Goal: Task Accomplishment & Management: Use online tool/utility

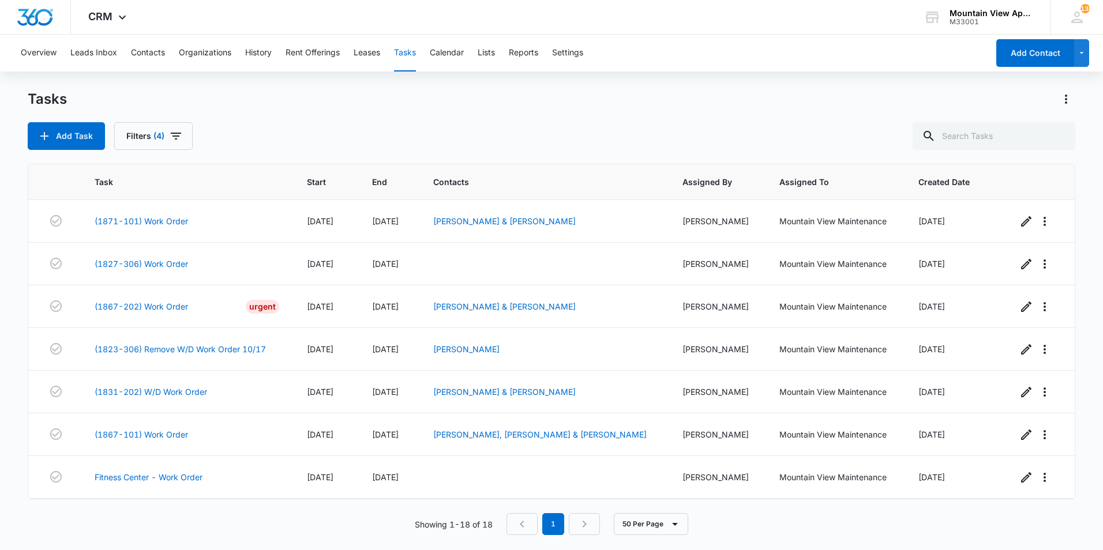
scroll to position [469, 0]
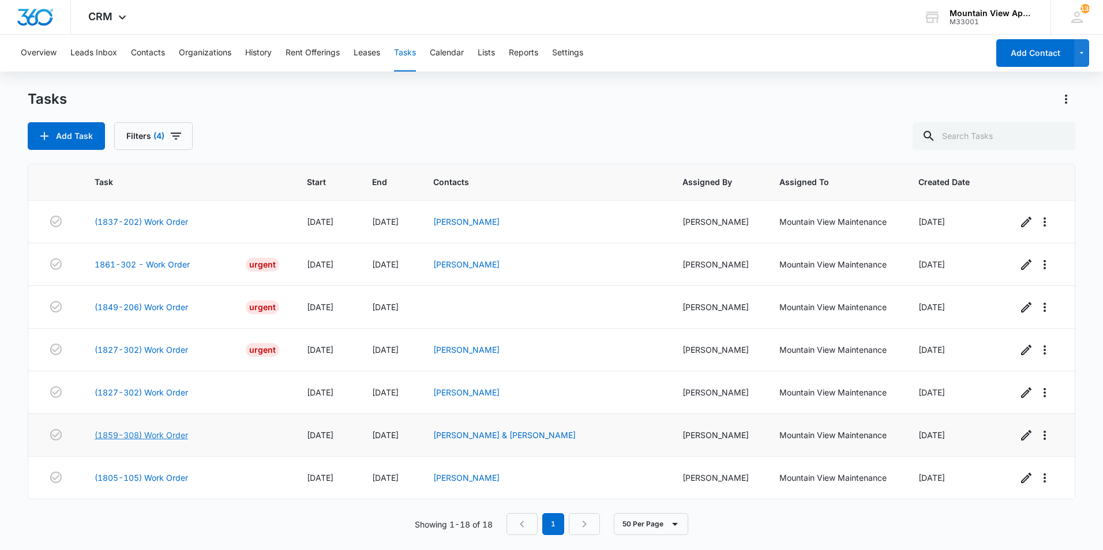
click at [117, 436] on link "(1859-308) Work Order" at bounding box center [141, 435] width 93 height 12
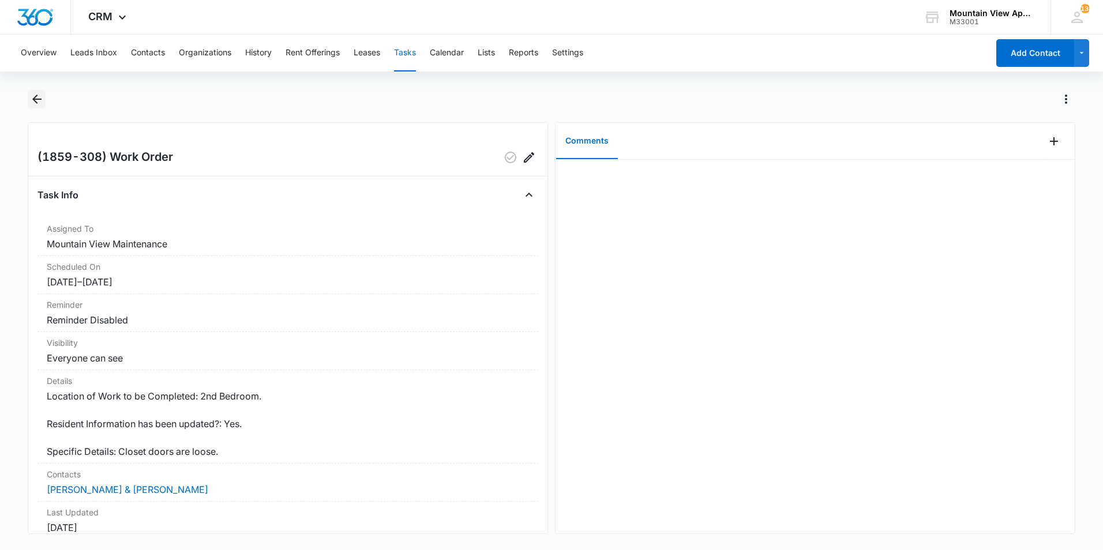
click at [38, 100] on icon "Back" at bounding box center [37, 99] width 14 height 14
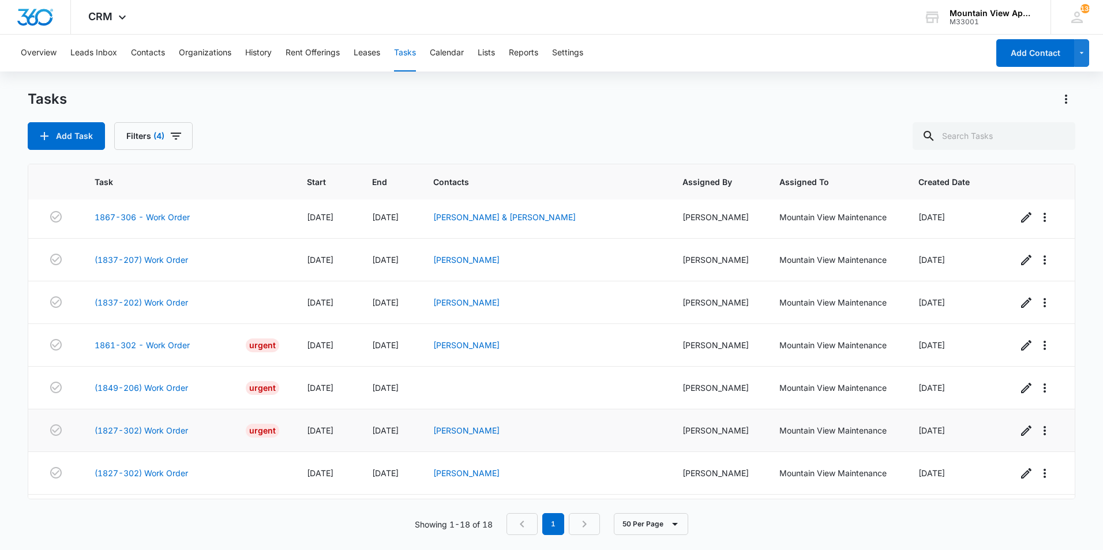
scroll to position [469, 0]
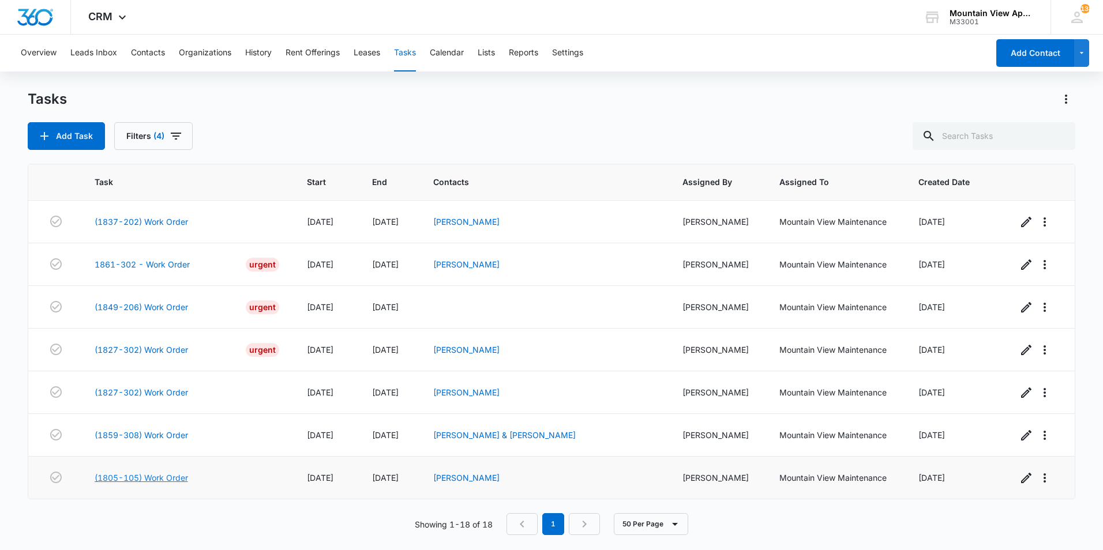
click at [156, 475] on link "(1805-105) Work Order" at bounding box center [141, 478] width 93 height 12
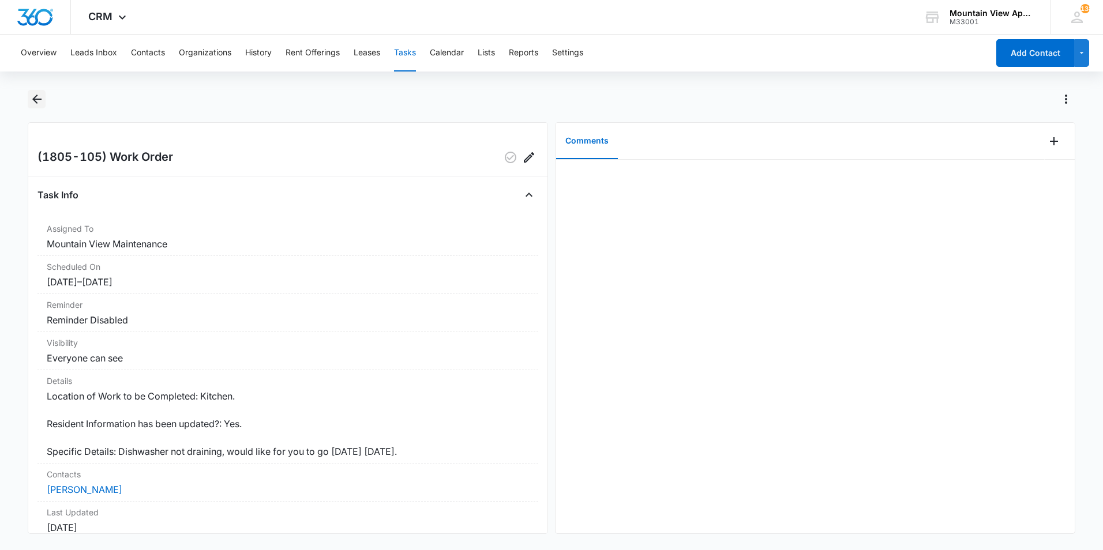
click at [36, 99] on icon "Back" at bounding box center [36, 99] width 9 height 9
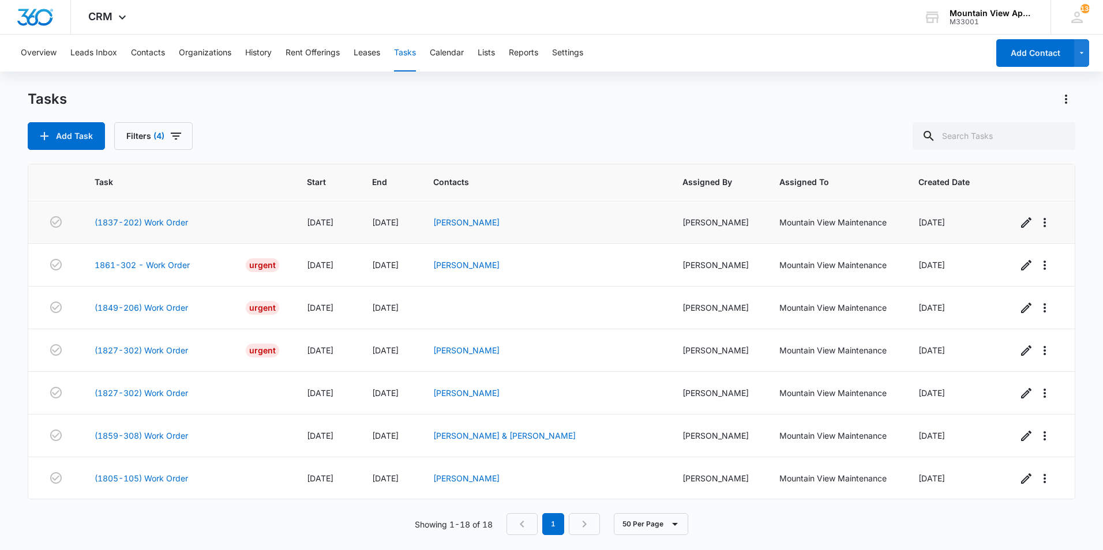
scroll to position [469, 0]
click at [370, 141] on div "Add Task Filters (4)" at bounding box center [552, 136] width 1048 height 28
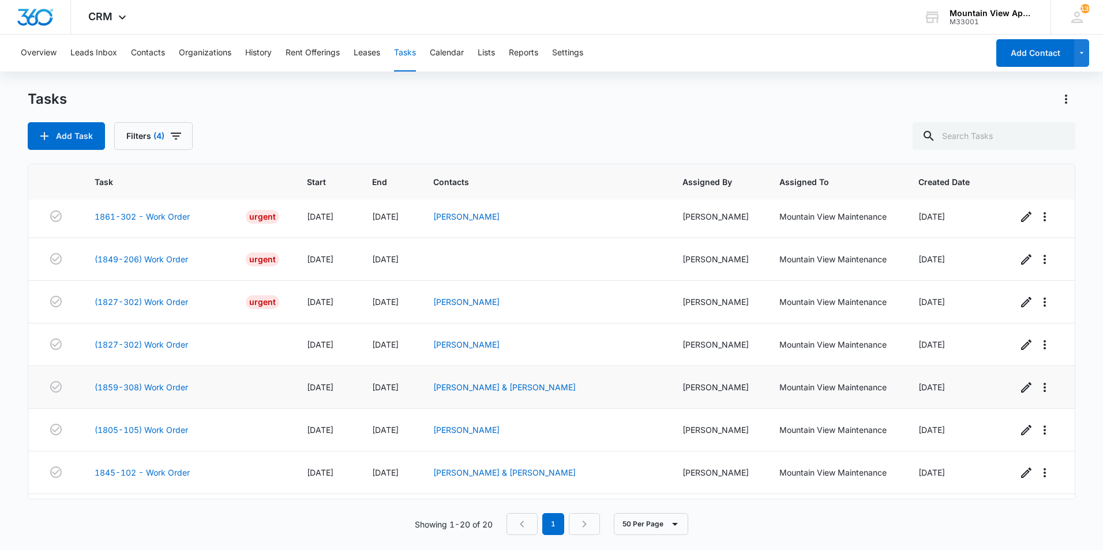
scroll to position [497, 0]
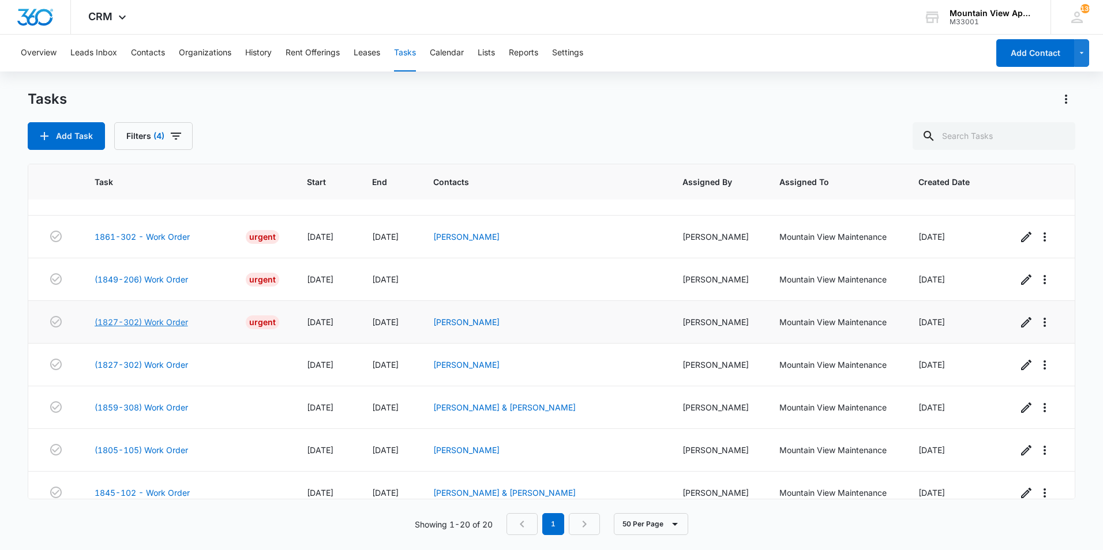
click at [161, 322] on link "(1827-302) Work Order" at bounding box center [141, 322] width 93 height 12
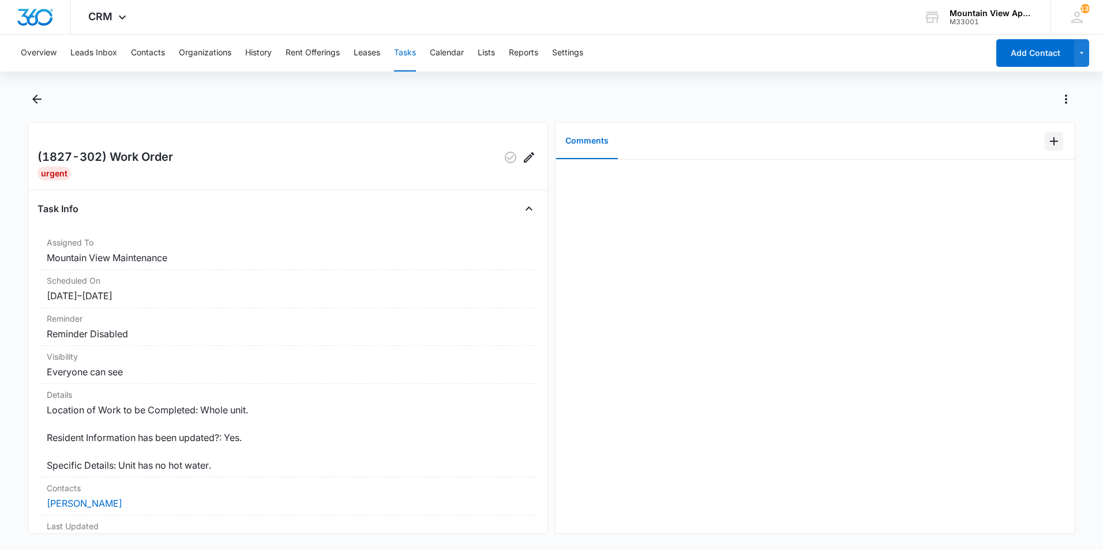
click at [1047, 145] on icon "Add Comment" at bounding box center [1054, 141] width 14 height 14
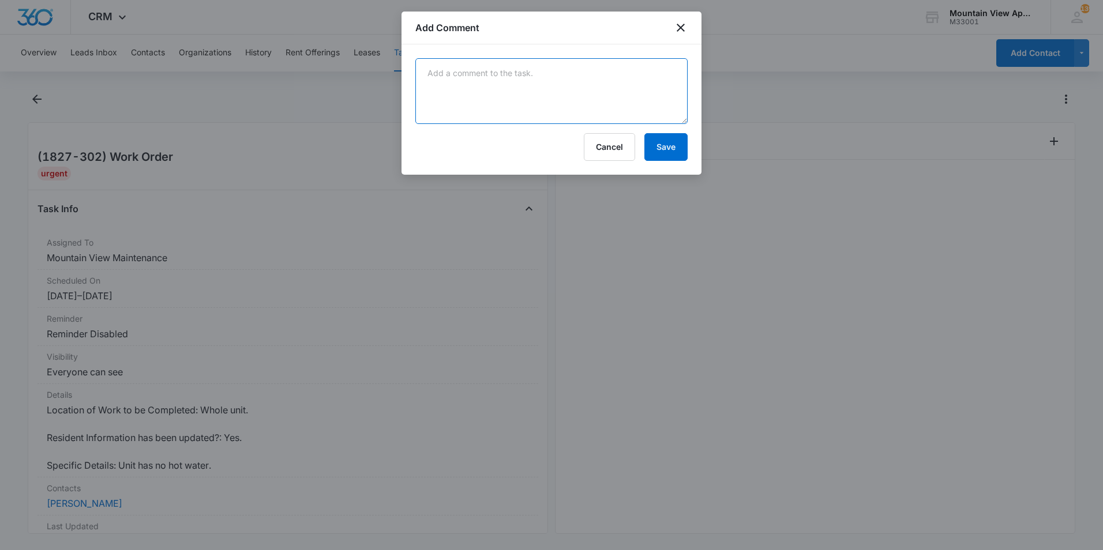
click at [667, 85] on textarea at bounding box center [551, 91] width 272 height 66
type textarea "GFCI outlet in utility room was tripped. Reset it and hot water heater is worki…"
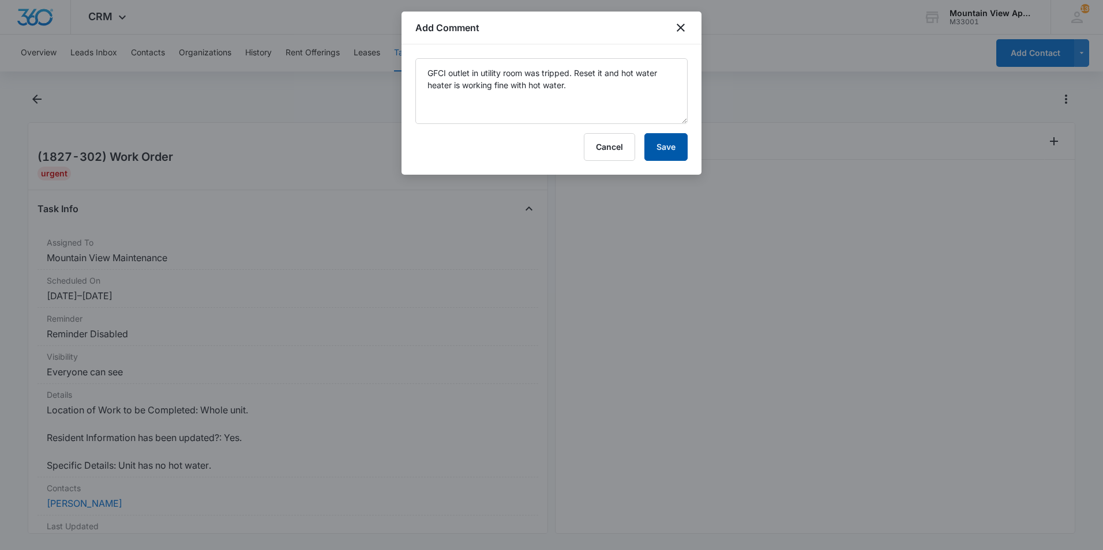
click at [663, 152] on button "Save" at bounding box center [665, 147] width 43 height 28
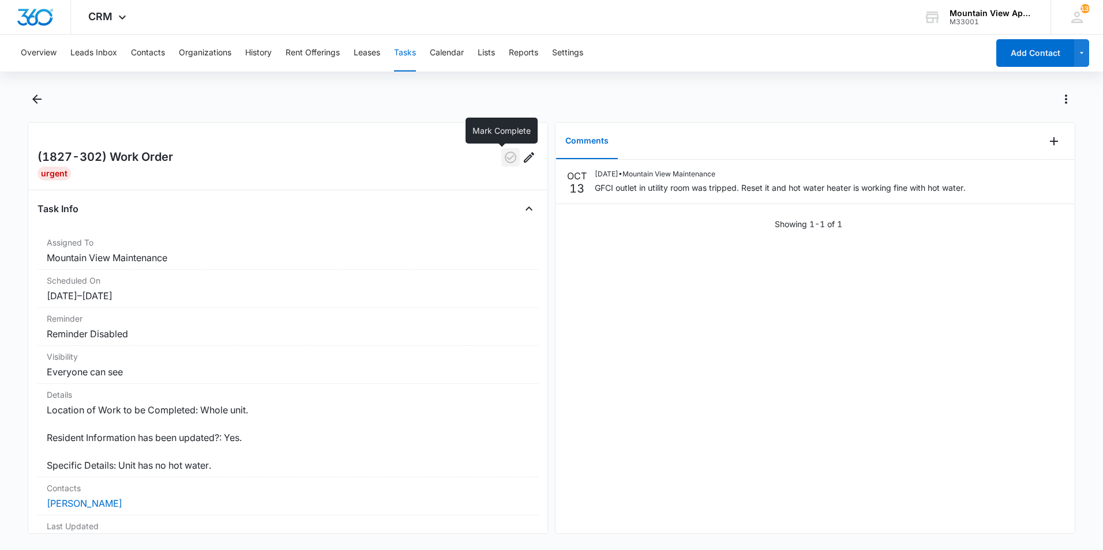
click at [504, 159] on icon "button" at bounding box center [511, 158] width 14 height 14
click at [35, 103] on icon "Back" at bounding box center [37, 99] width 14 height 14
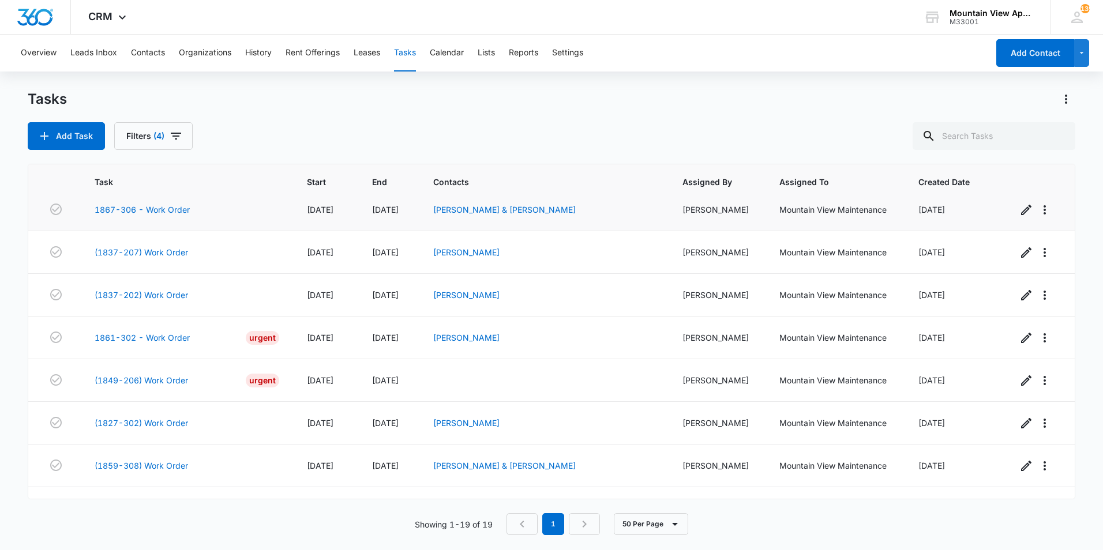
scroll to position [404, 0]
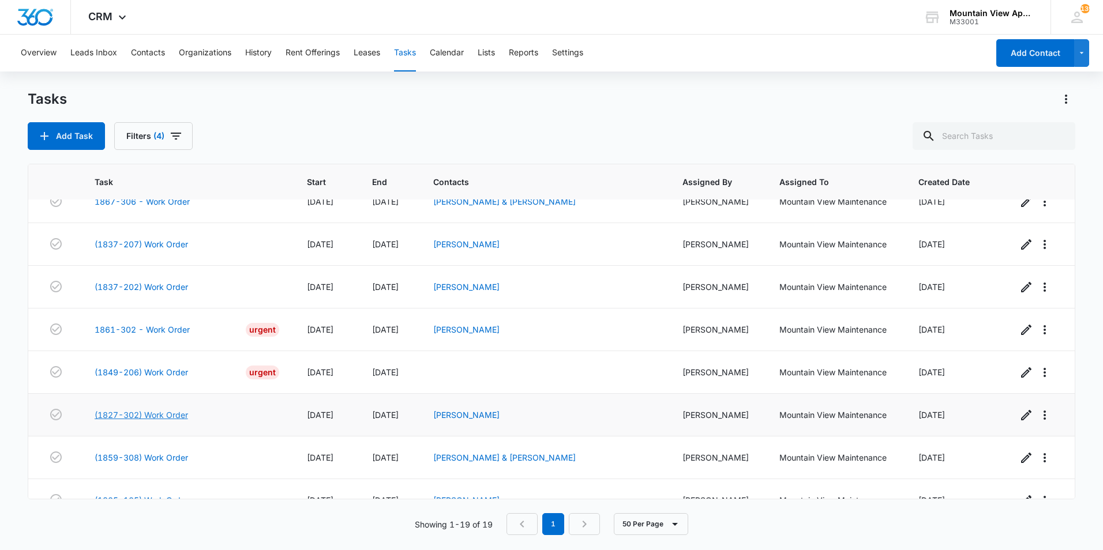
click at [141, 415] on link "(1827-302) Work Order" at bounding box center [141, 415] width 93 height 12
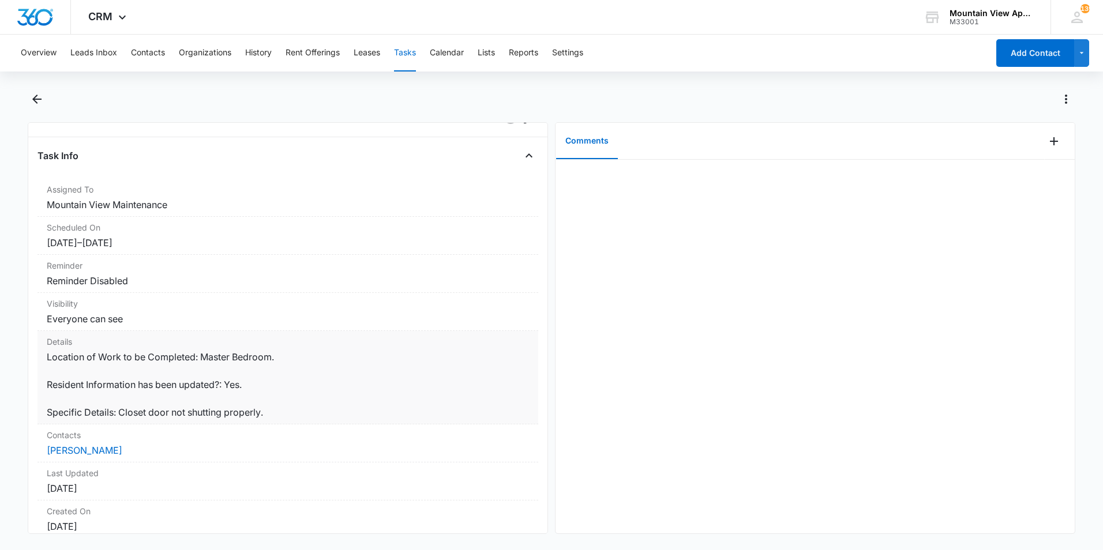
scroll to position [58, 0]
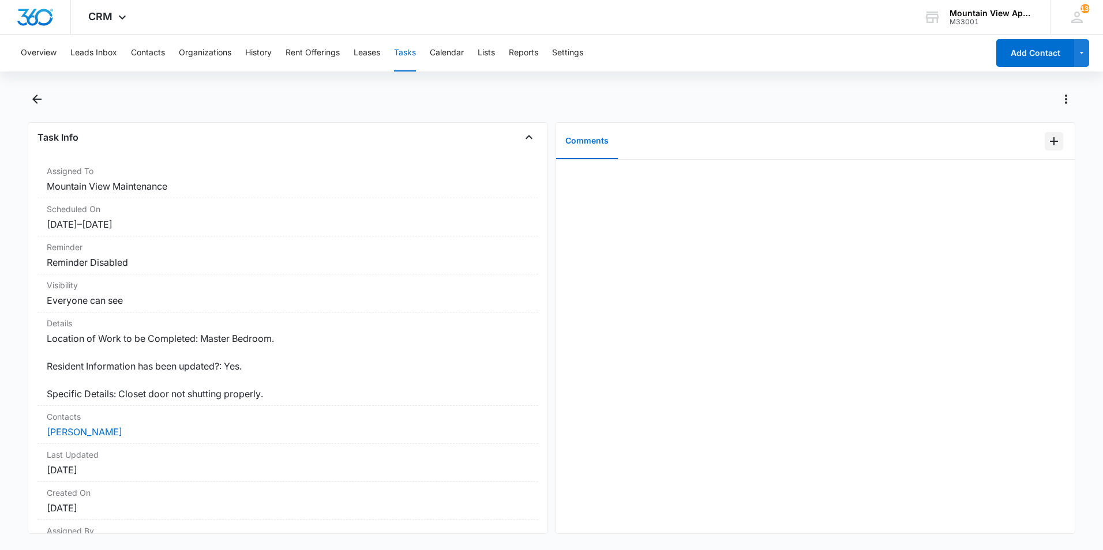
click at [1050, 141] on icon "Add Comment" at bounding box center [1054, 141] width 8 height 8
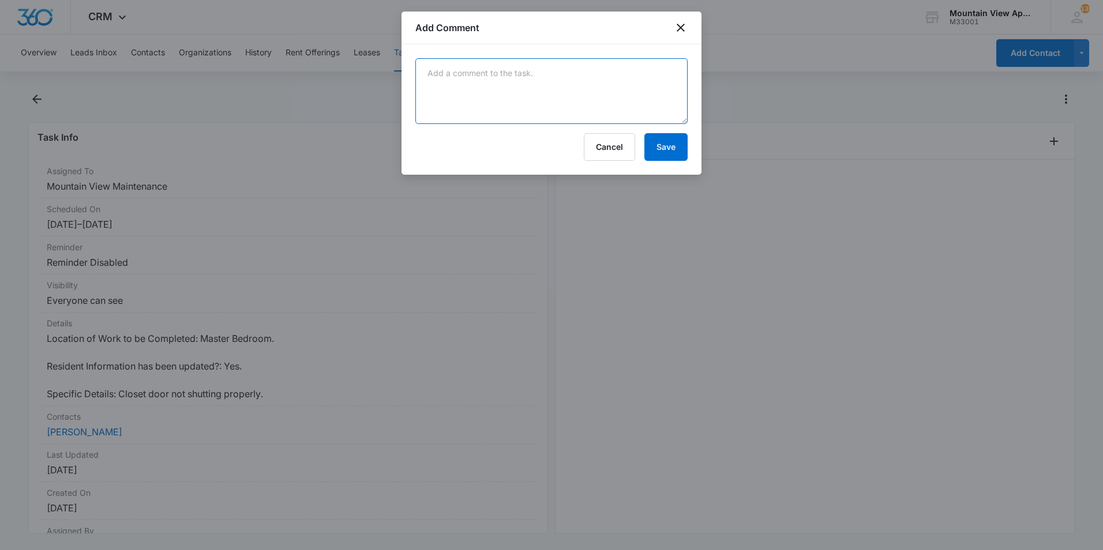
click at [587, 93] on textarea at bounding box center [551, 91] width 272 height 66
type textarea "Adjusted bottom hinge and door closes smoothly. No further action needed."
click at [671, 148] on button "Save" at bounding box center [665, 147] width 43 height 28
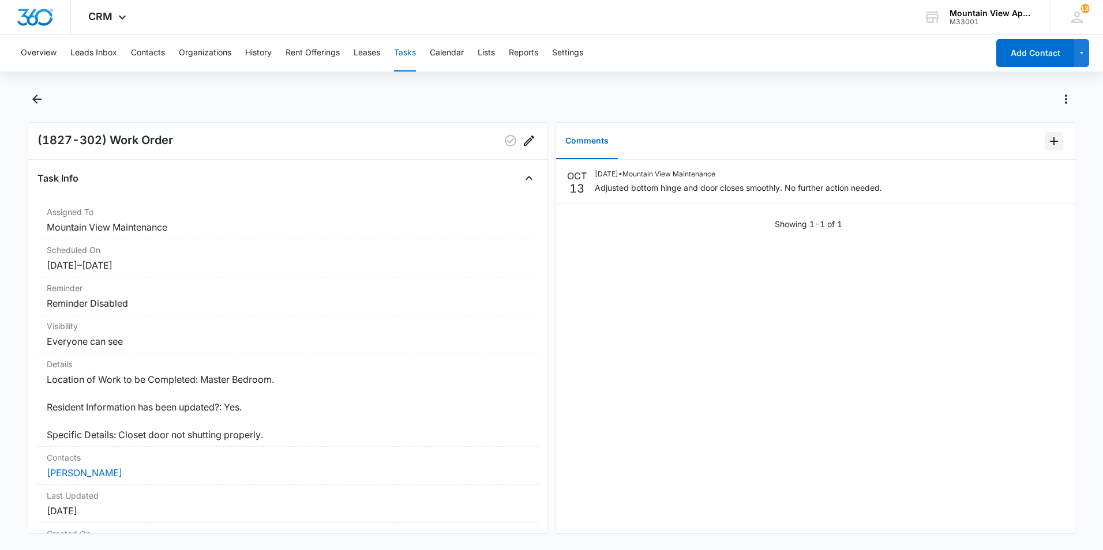
scroll to position [0, 0]
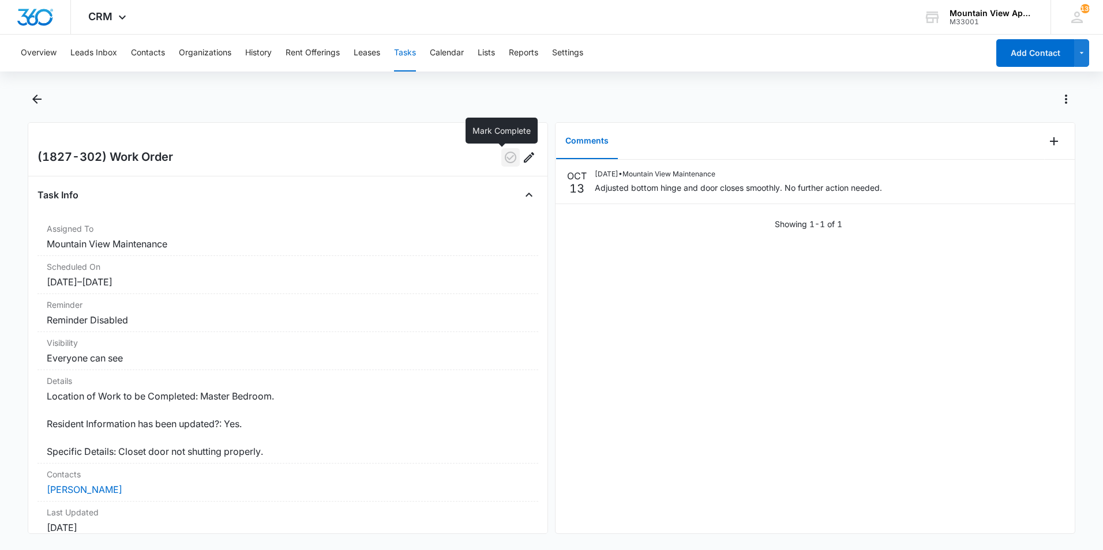
click at [504, 160] on icon "button" at bounding box center [511, 158] width 14 height 14
click at [40, 102] on icon "Back" at bounding box center [37, 99] width 14 height 14
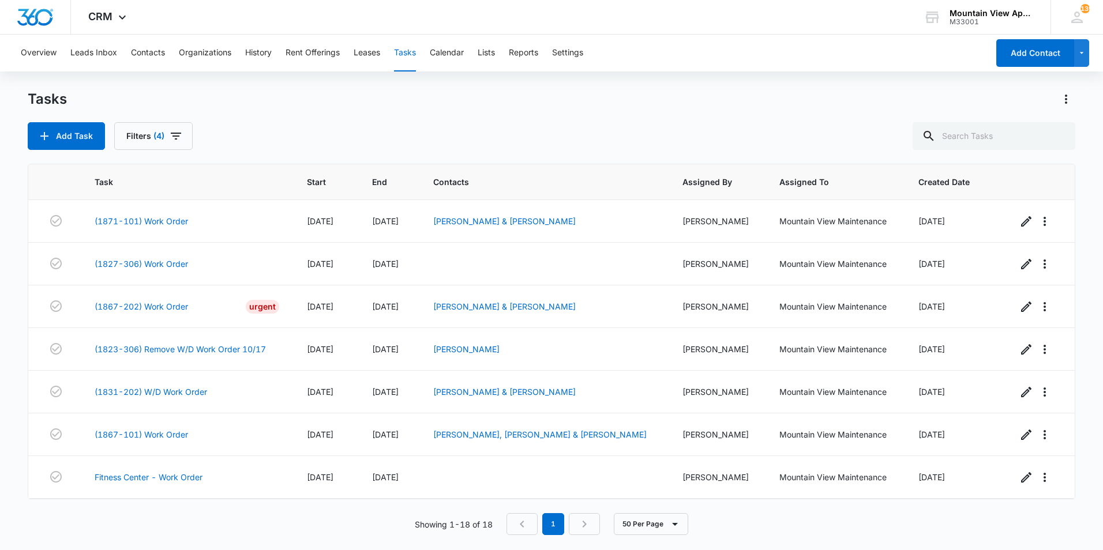
click at [17, 348] on main "Tasks Add Task Filters (4) Task Start End Contacts Assigned By Assigned To Crea…" at bounding box center [551, 319] width 1103 height 459
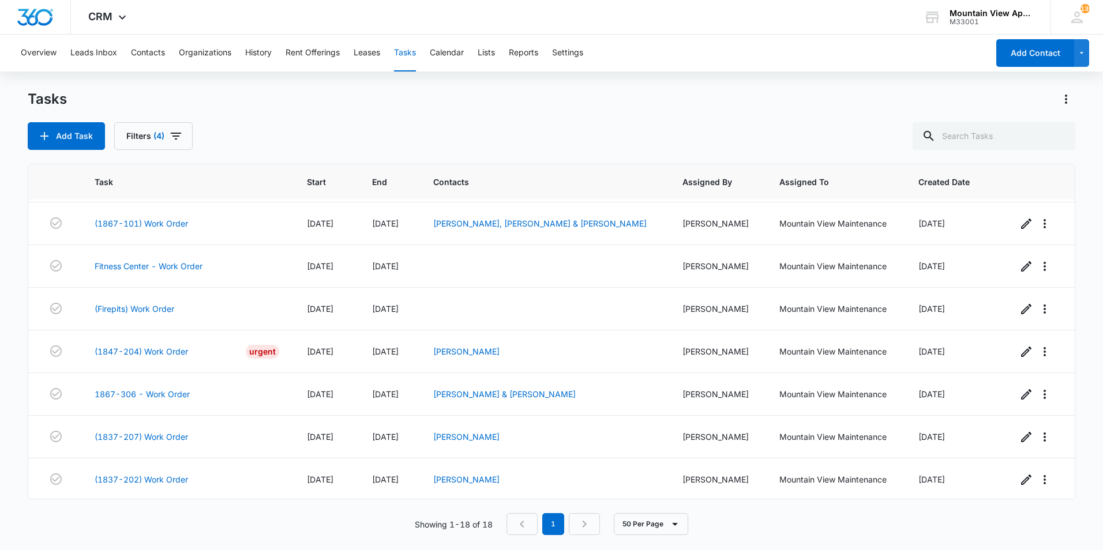
scroll to position [231, 0]
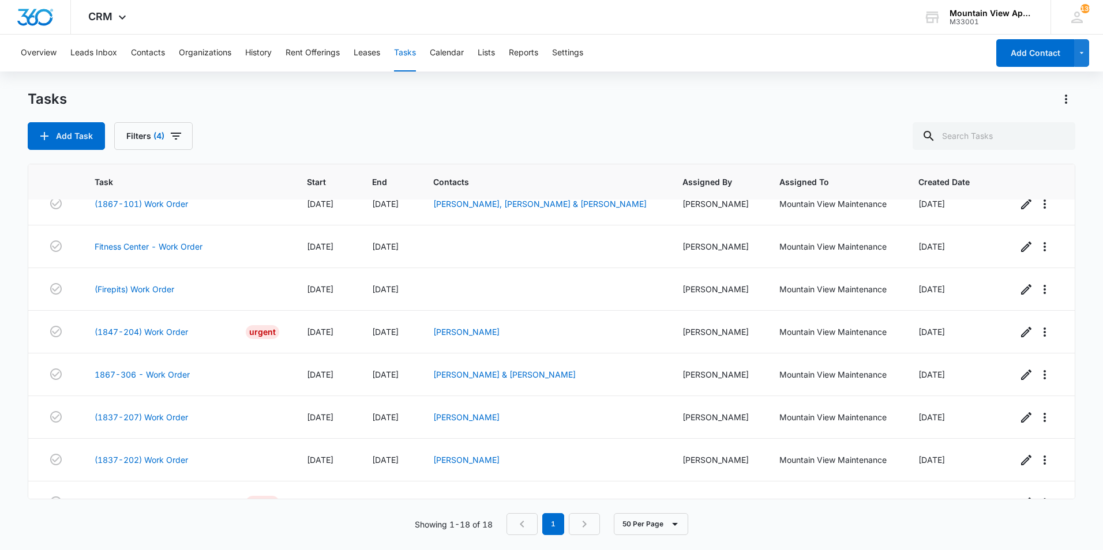
click at [16, 334] on main "Tasks Add Task Filters (4) Task Start End Contacts Assigned By Assigned To Crea…" at bounding box center [551, 319] width 1103 height 459
click at [130, 377] on link "1867-306 - Work Order" at bounding box center [142, 375] width 95 height 12
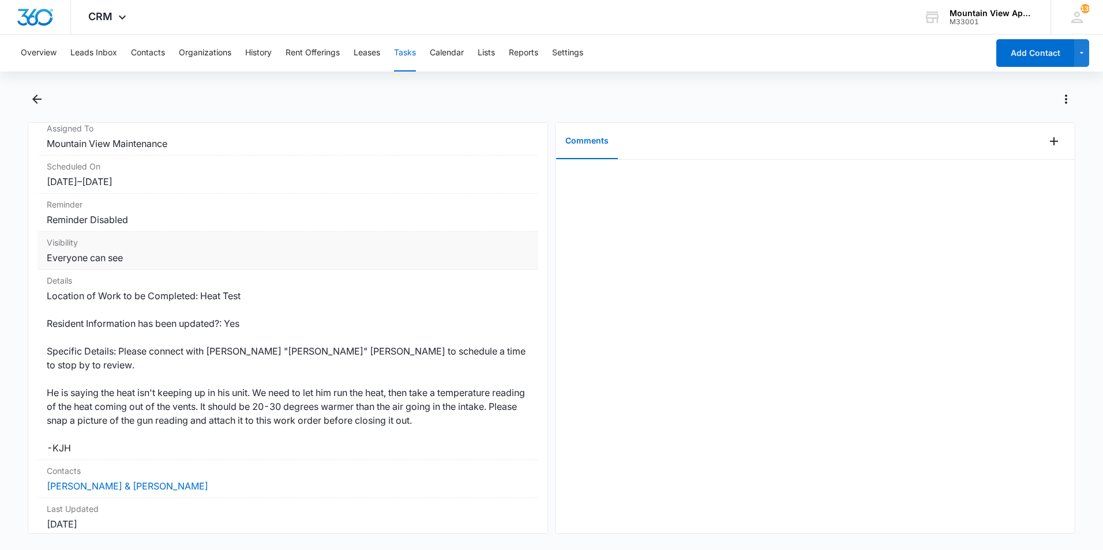
scroll to position [115, 0]
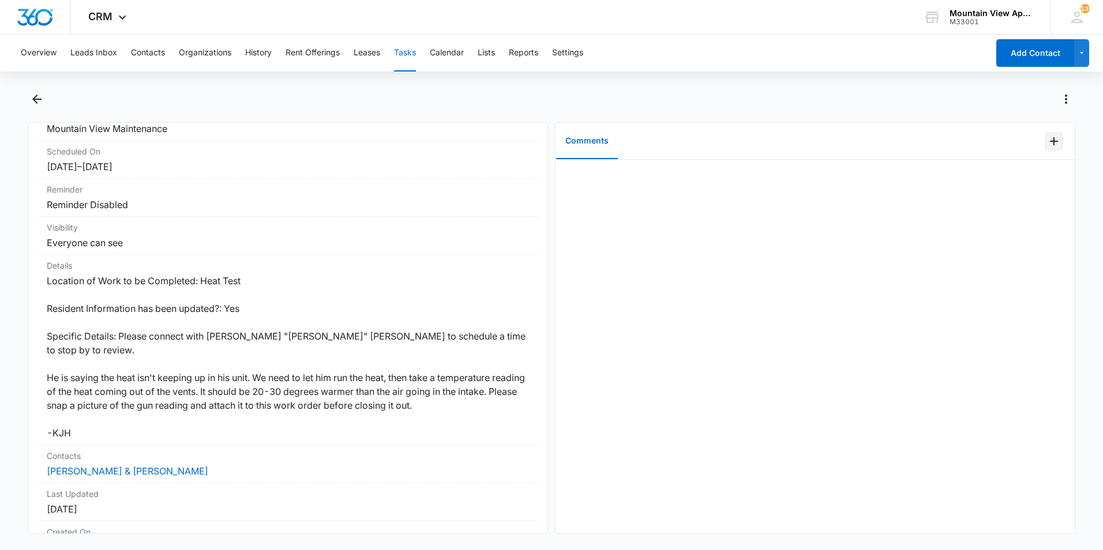
click at [1047, 145] on icon "Add Comment" at bounding box center [1054, 141] width 14 height 14
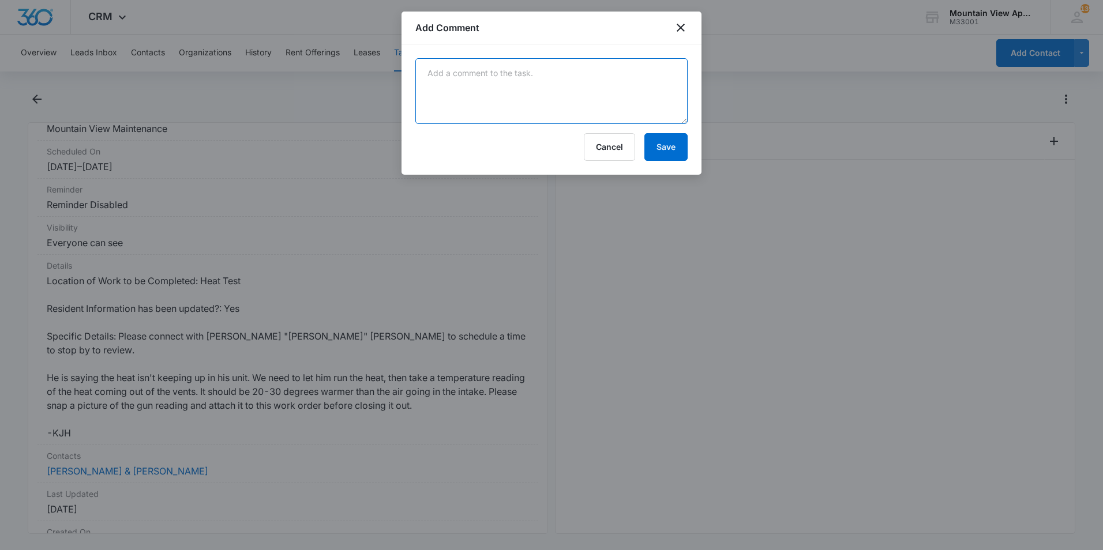
click at [627, 89] on textarea at bounding box center [551, 91] width 272 height 66
type textarea "D"
type textarea "Heat is good to go. Intake was 70 and output was 90ish. Tenant will follow up a…"
click at [665, 152] on button "Save" at bounding box center [665, 147] width 43 height 28
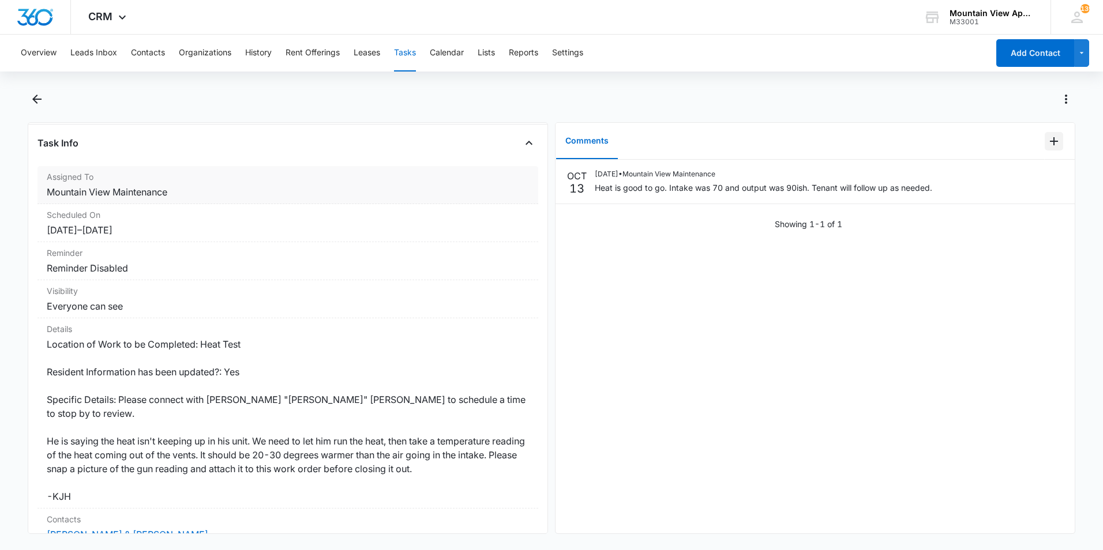
scroll to position [0, 0]
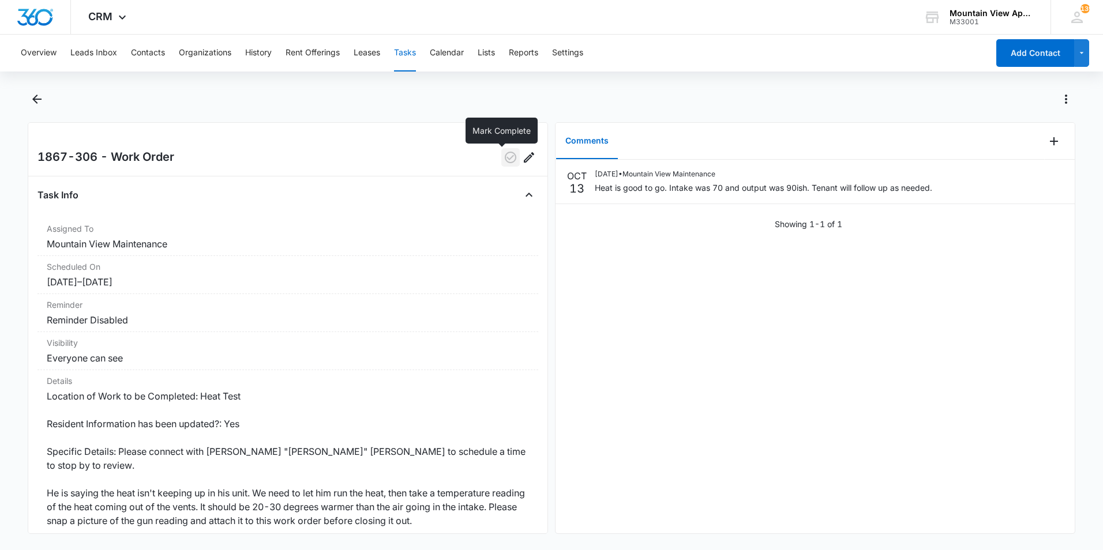
click at [504, 159] on icon "button" at bounding box center [511, 158] width 14 height 14
click at [36, 103] on icon "Back" at bounding box center [36, 99] width 9 height 9
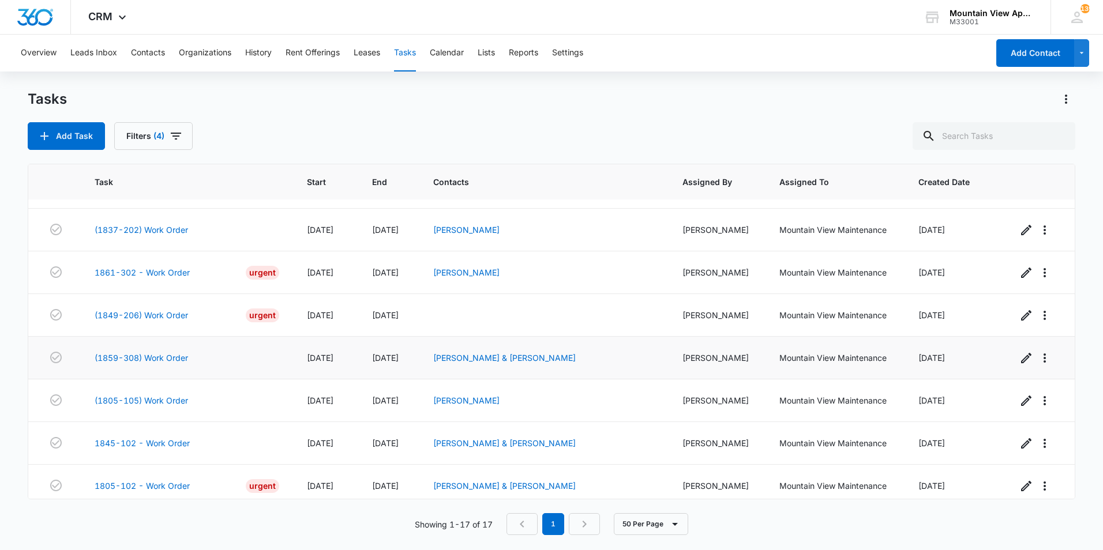
scroll to position [426, 0]
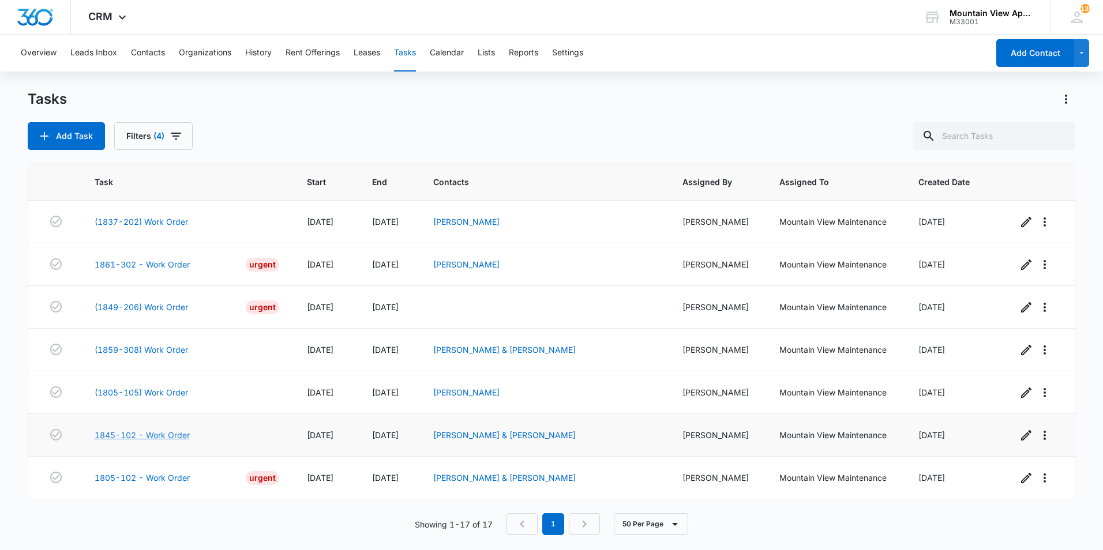
click at [168, 437] on link "1845-102 - Work Order" at bounding box center [142, 435] width 95 height 12
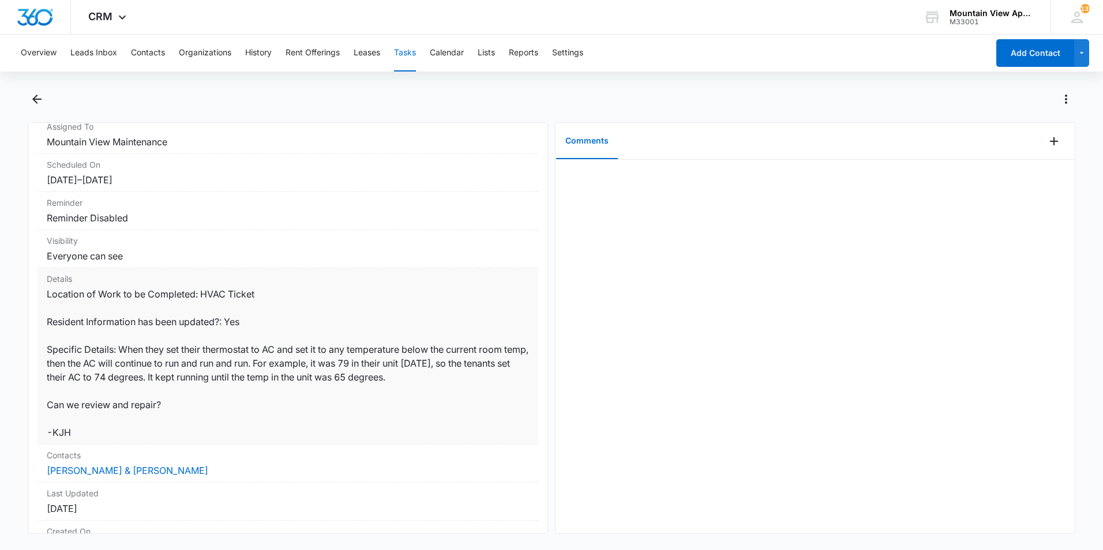
scroll to position [115, 0]
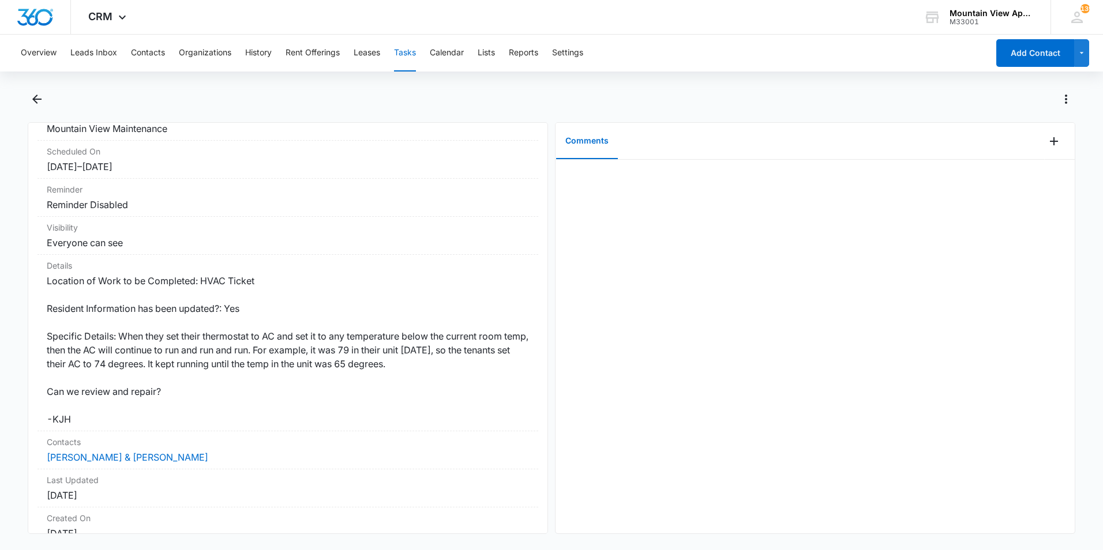
click at [15, 345] on main "1845-102 - Work Order Task Info Assigned To Mountain View Maintenance Scheduled…" at bounding box center [551, 319] width 1103 height 458
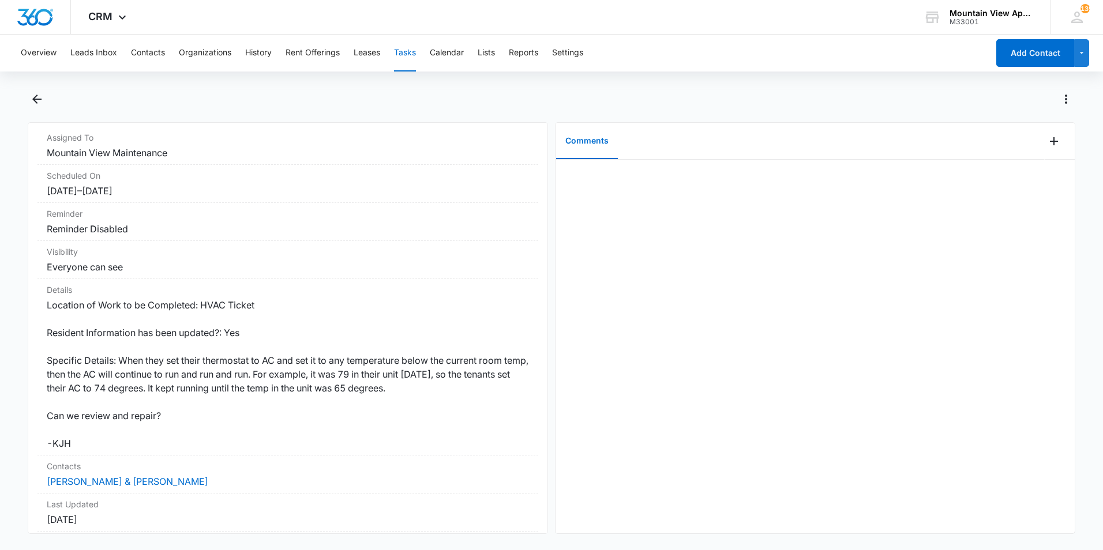
scroll to position [0, 0]
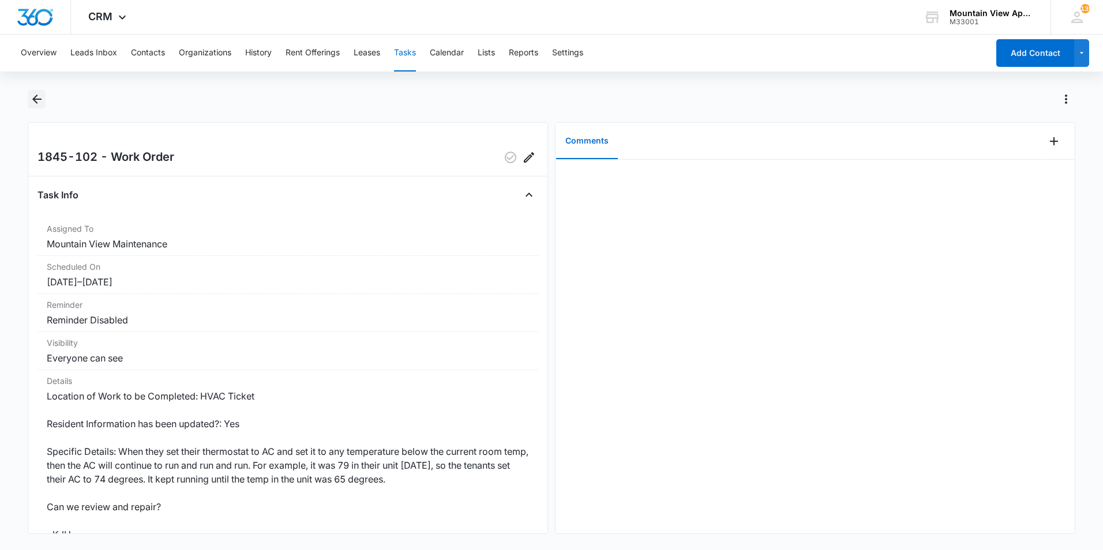
click at [38, 100] on icon "Back" at bounding box center [36, 99] width 9 height 9
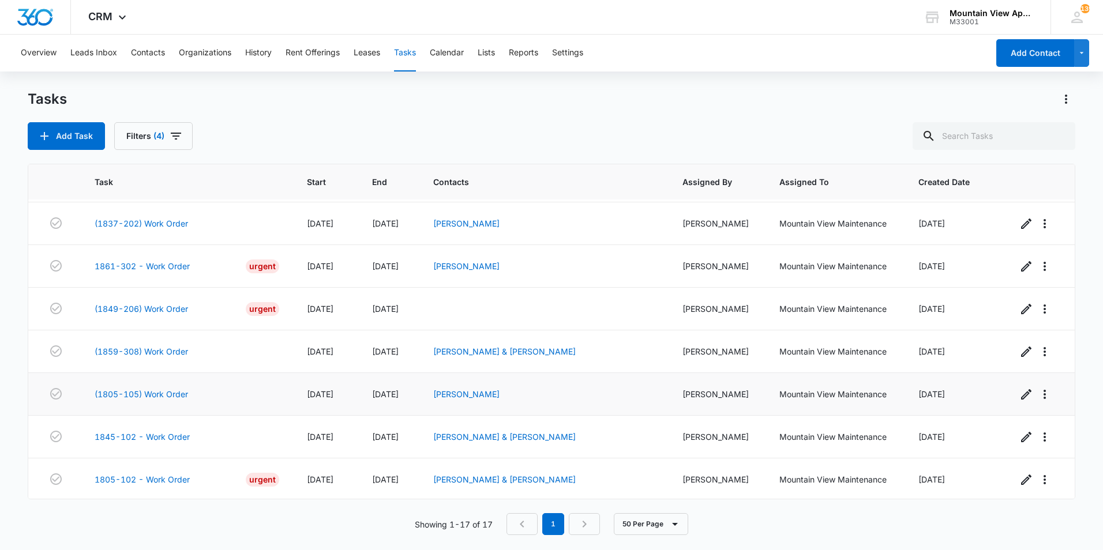
scroll to position [426, 0]
click at [148, 475] on link "1805-102 - Work Order" at bounding box center [142, 478] width 95 height 12
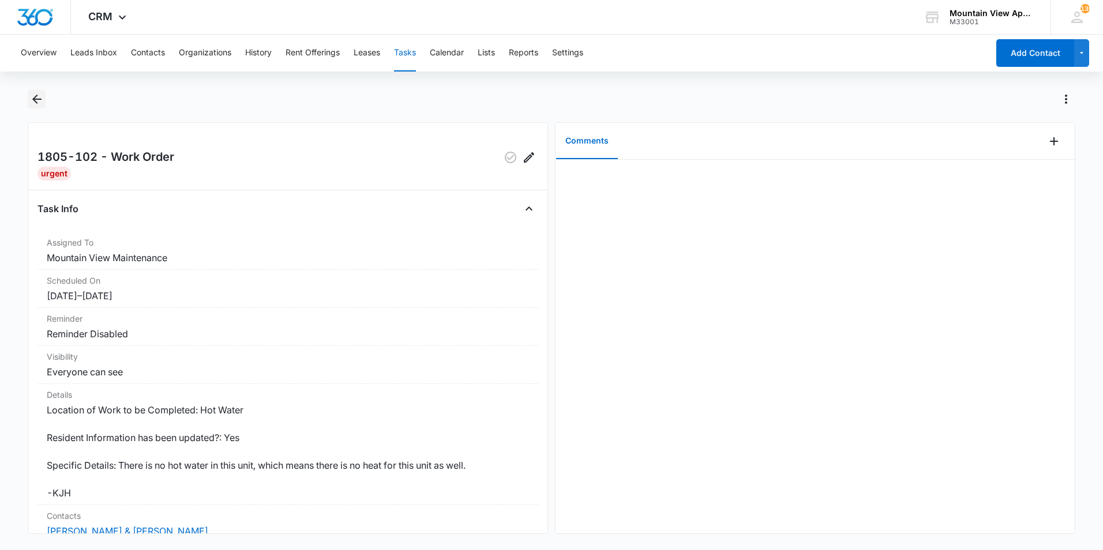
click at [33, 99] on icon "Back" at bounding box center [36, 99] width 9 height 9
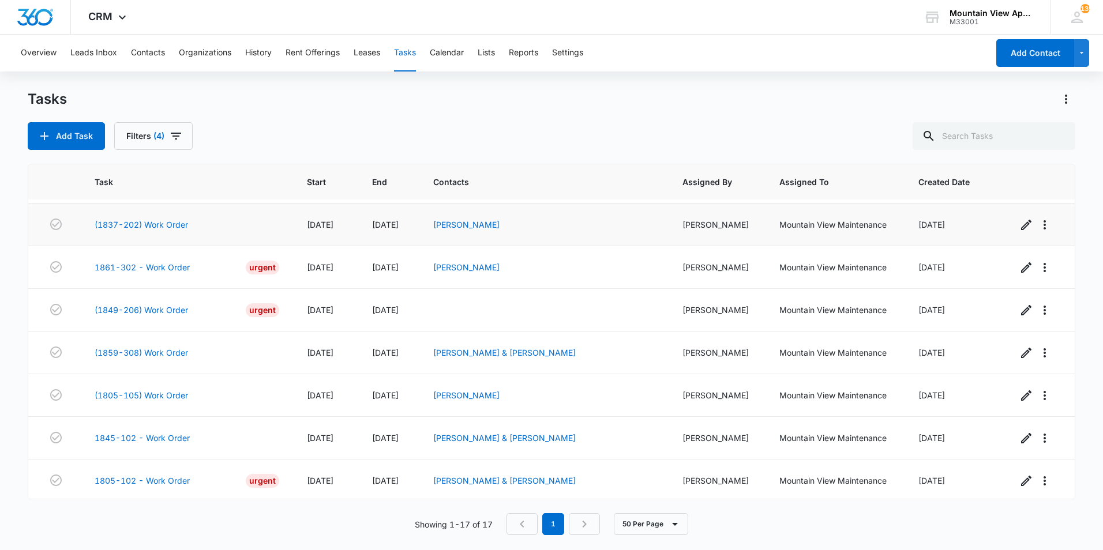
scroll to position [426, 0]
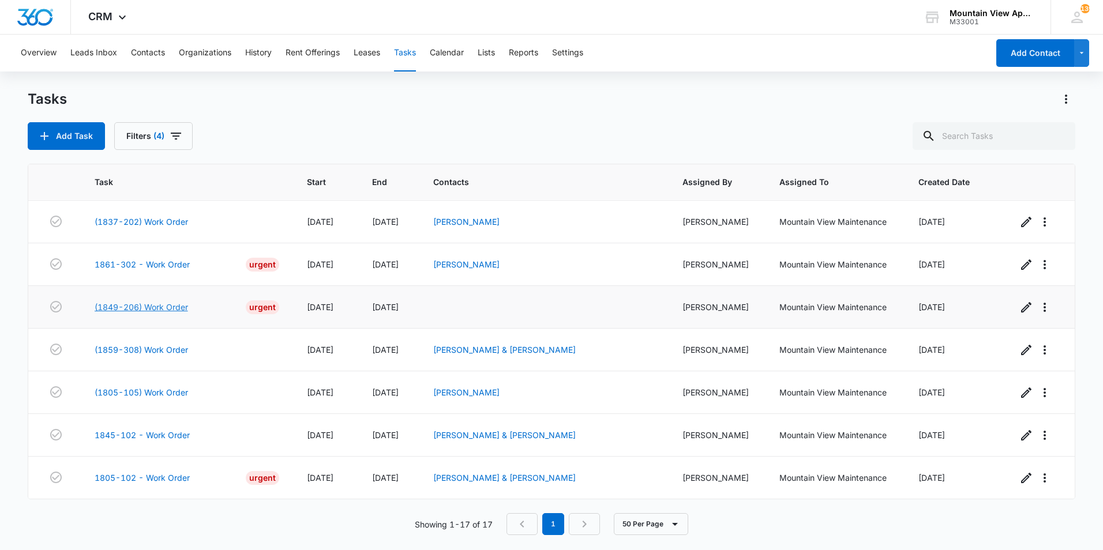
click at [159, 307] on link "(1849-206) Work Order" at bounding box center [141, 307] width 93 height 12
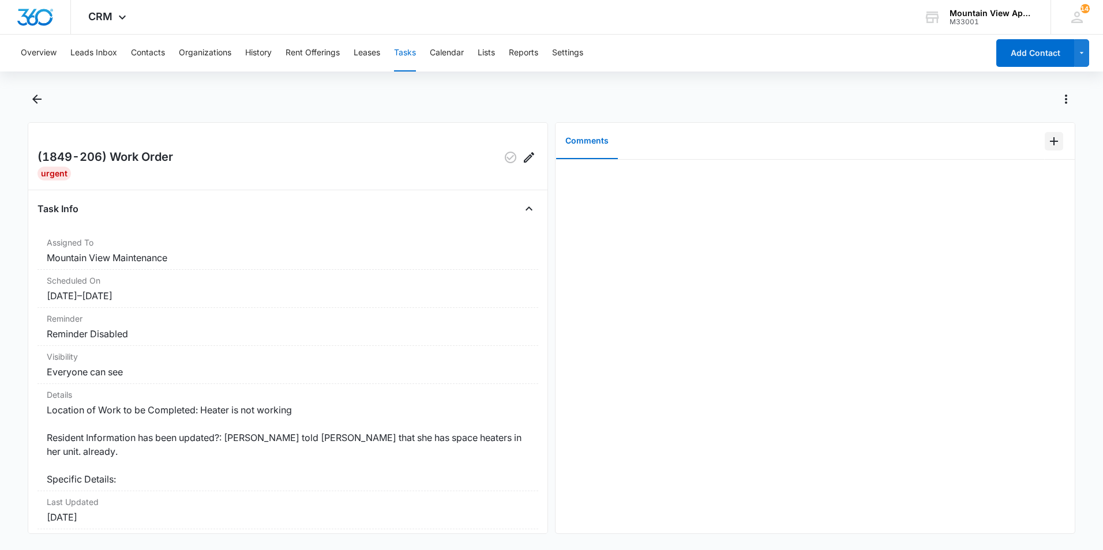
click at [1047, 143] on icon "Add Comment" at bounding box center [1054, 141] width 14 height 14
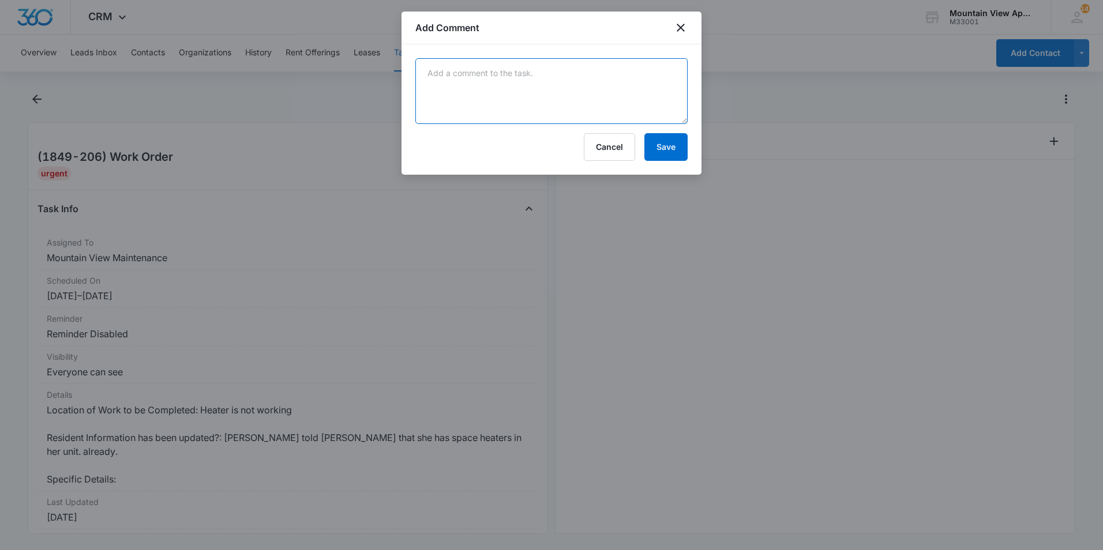
click at [611, 109] on textarea at bounding box center [551, 91] width 272 height 66
type textarea "Thermostat had a bent pin that wasn't letting the heat turn on. Fixed it and op…"
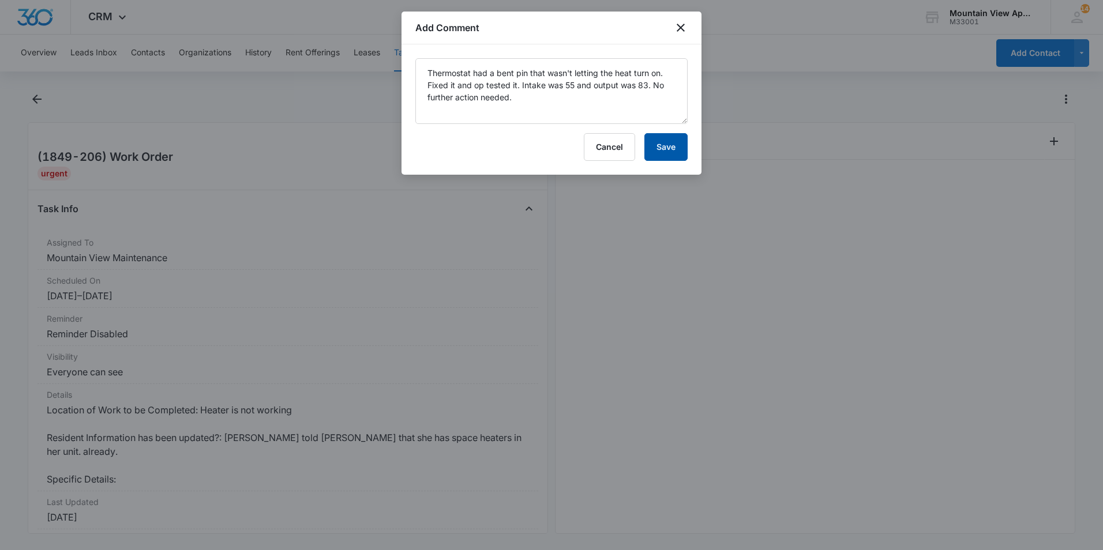
click at [666, 156] on button "Save" at bounding box center [665, 147] width 43 height 28
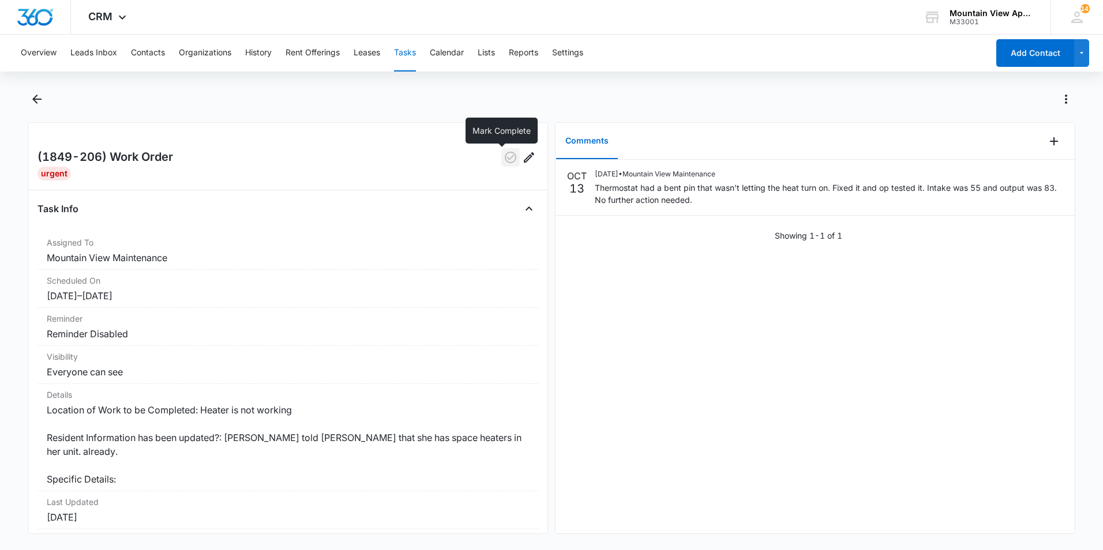
click at [504, 161] on icon "button" at bounding box center [511, 158] width 14 height 14
click at [36, 99] on icon "Back" at bounding box center [36, 99] width 9 height 9
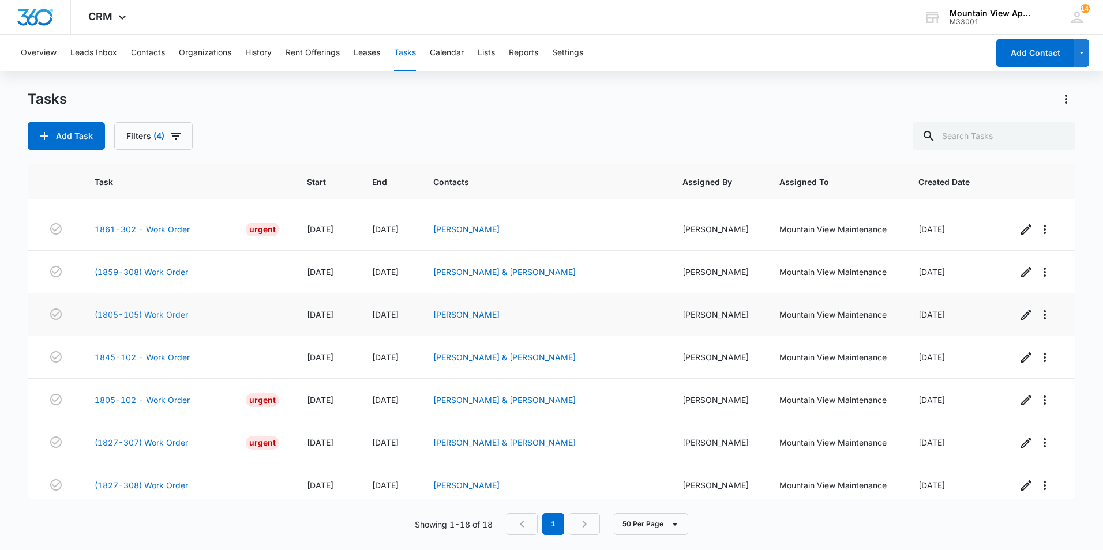
scroll to position [469, 0]
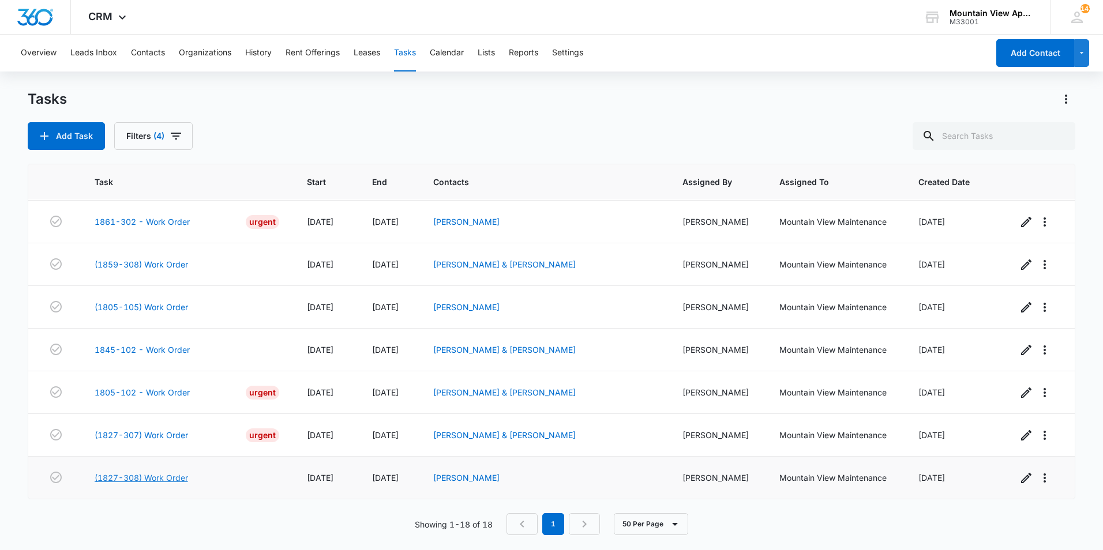
click at [139, 479] on link "(1827-308) Work Order" at bounding box center [141, 478] width 93 height 12
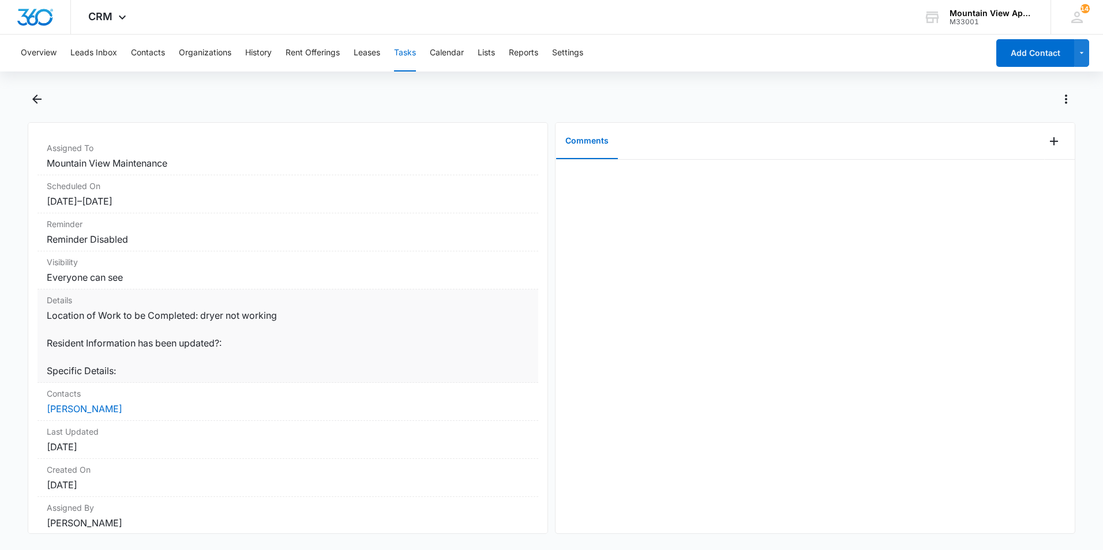
scroll to position [9, 0]
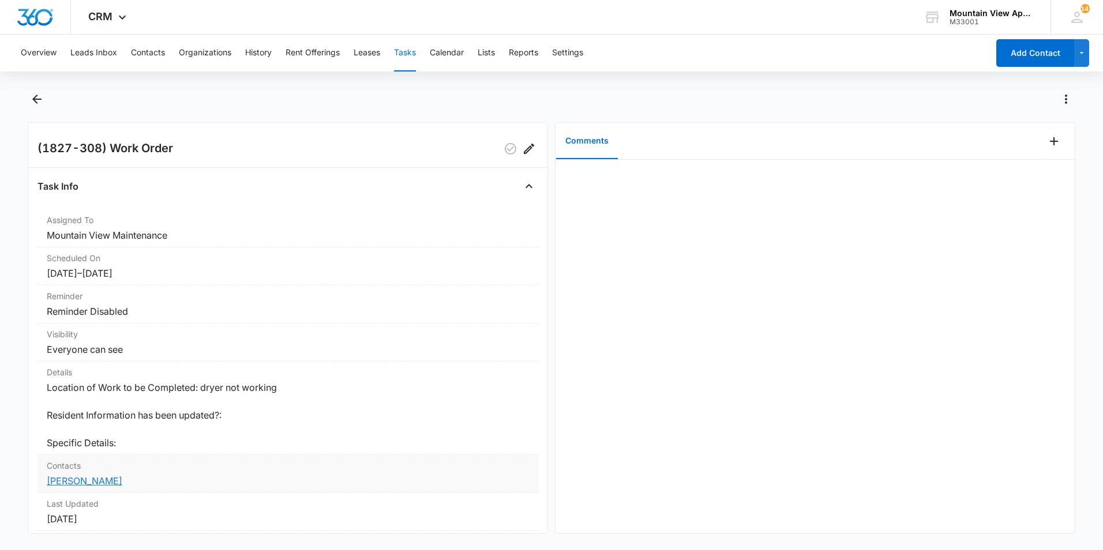
click at [99, 482] on link "[PERSON_NAME]" at bounding box center [85, 481] width 76 height 12
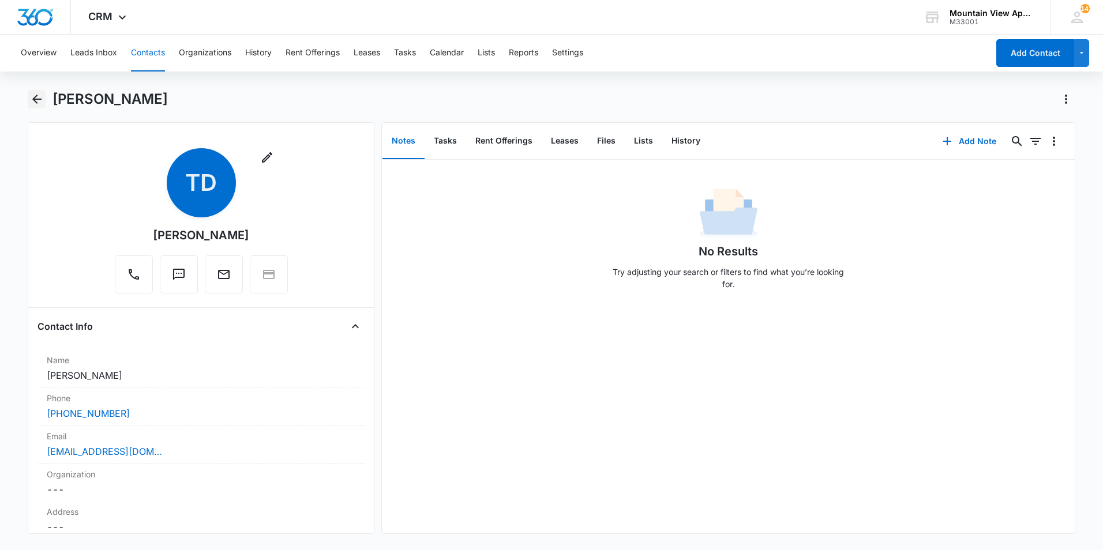
click at [33, 104] on icon "Back" at bounding box center [37, 99] width 14 height 14
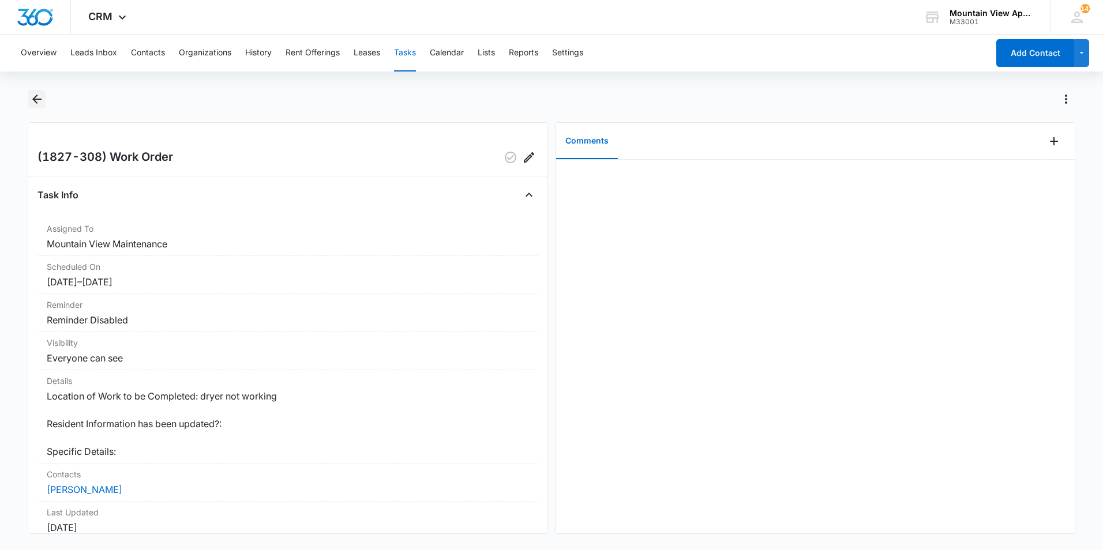
click at [36, 99] on icon "Back" at bounding box center [36, 99] width 9 height 9
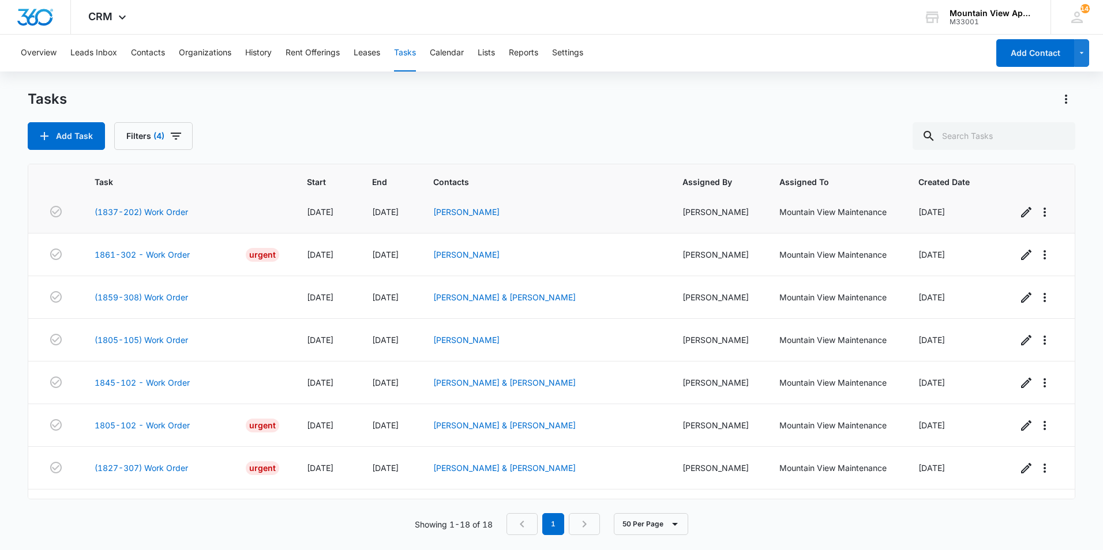
scroll to position [469, 0]
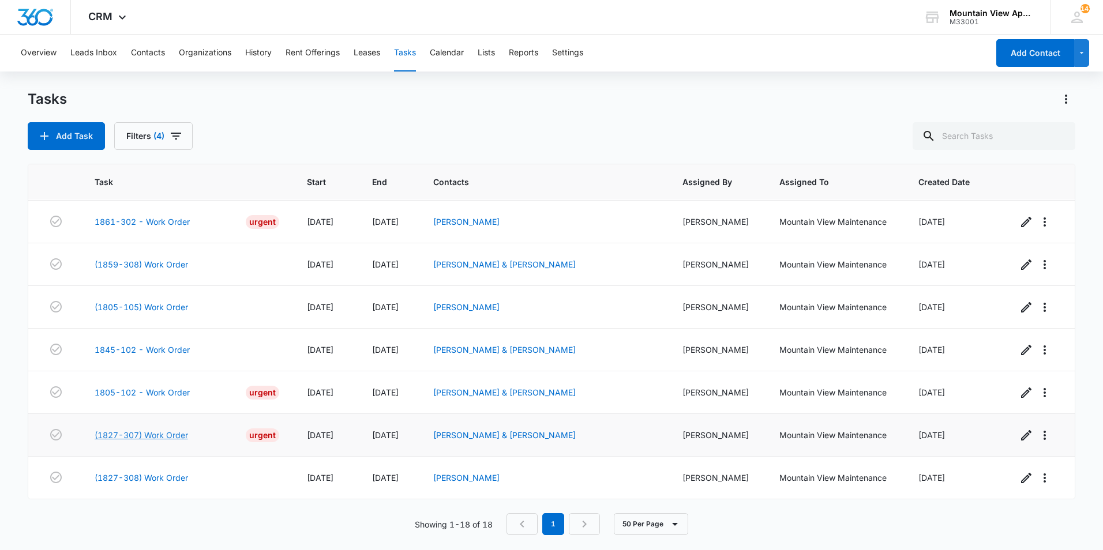
click at [152, 433] on link "(1827-307) Work Order" at bounding box center [141, 435] width 93 height 12
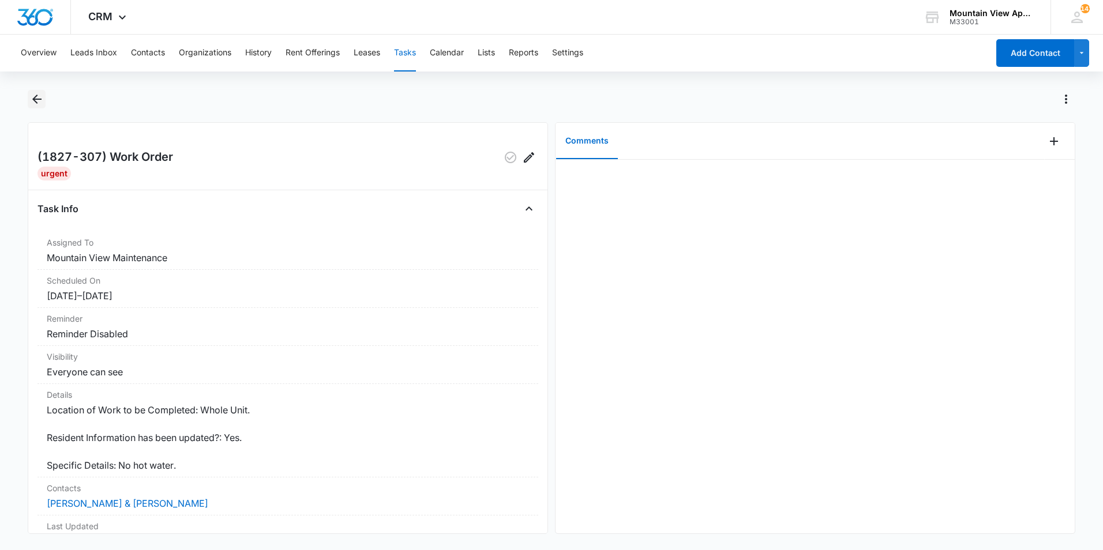
click at [36, 97] on icon "Back" at bounding box center [37, 99] width 14 height 14
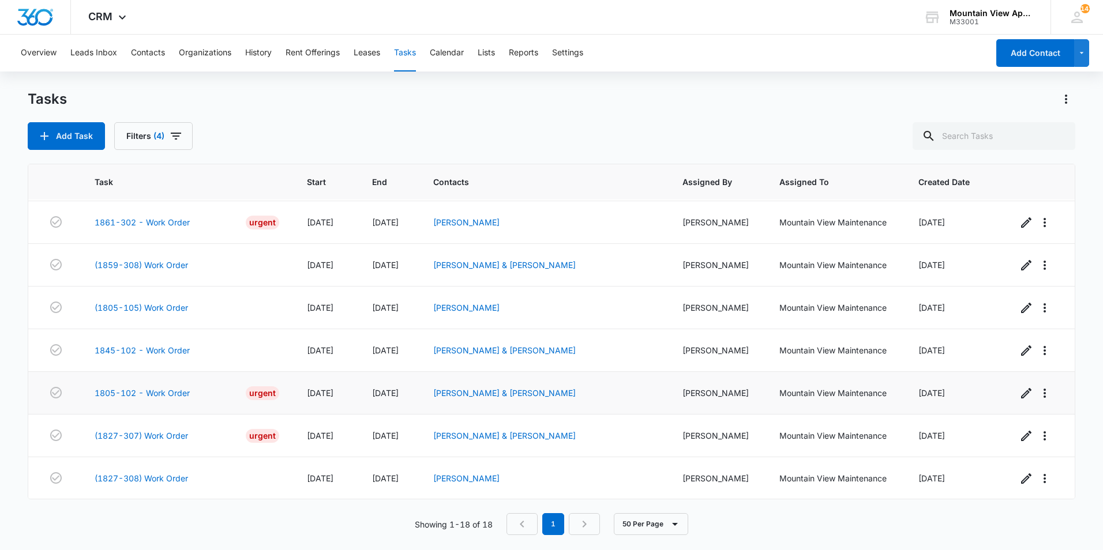
scroll to position [469, 0]
click at [155, 392] on link "1805-102 - Work Order" at bounding box center [142, 392] width 95 height 12
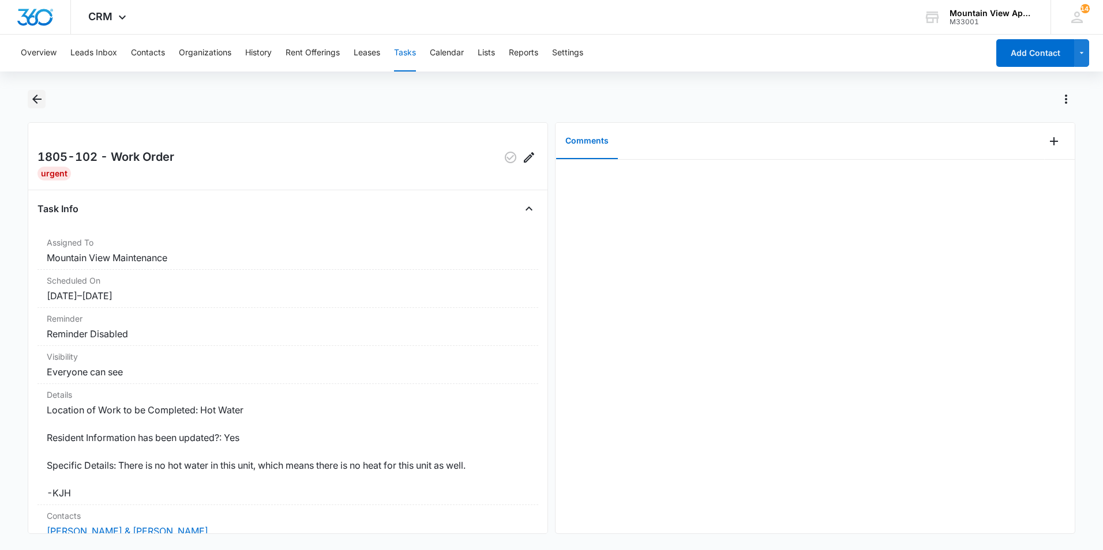
click at [34, 99] on icon "Back" at bounding box center [36, 99] width 9 height 9
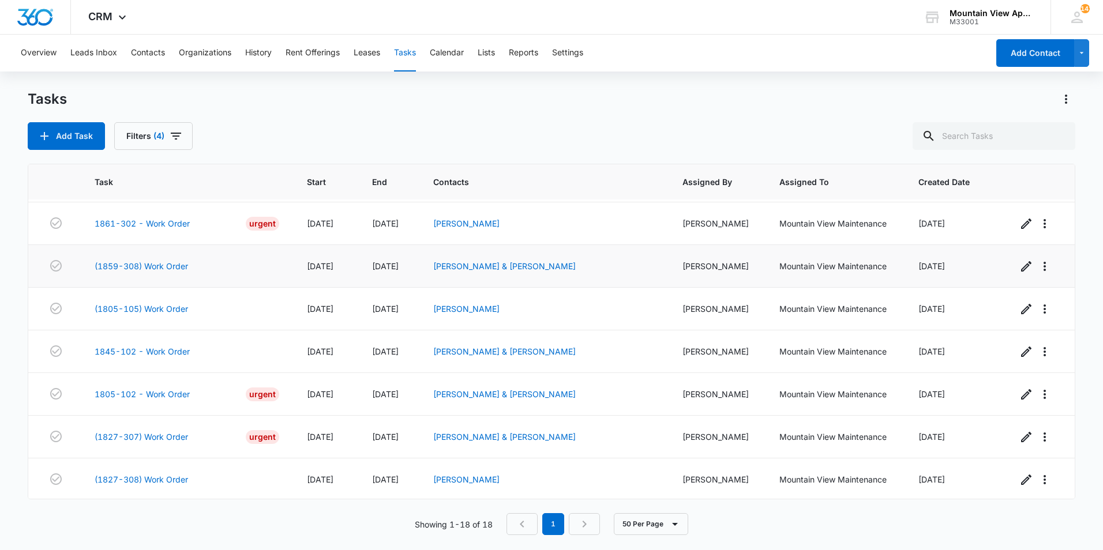
scroll to position [469, 0]
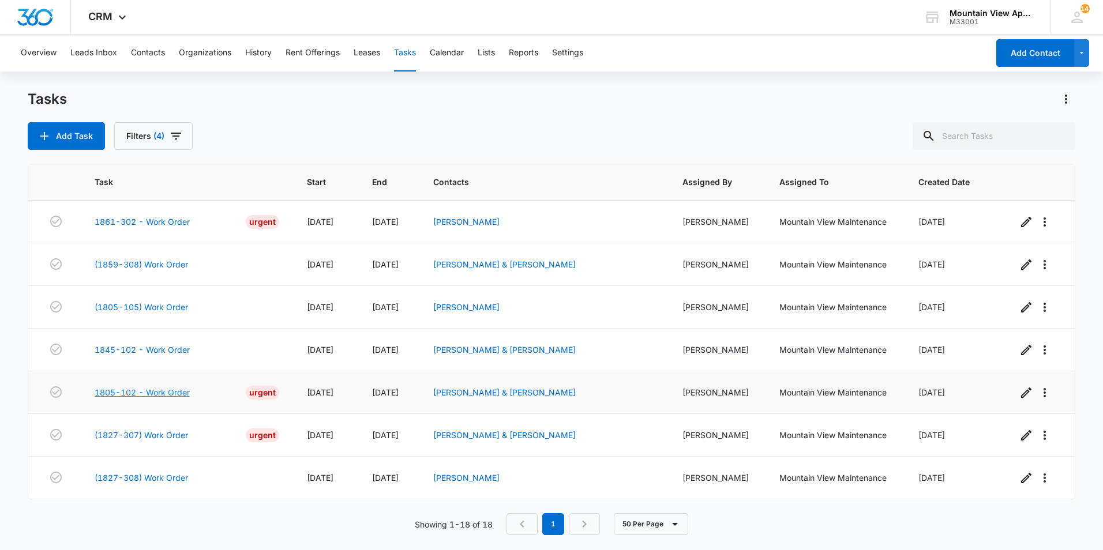
click at [172, 394] on link "1805-102 - Work Order" at bounding box center [142, 392] width 95 height 12
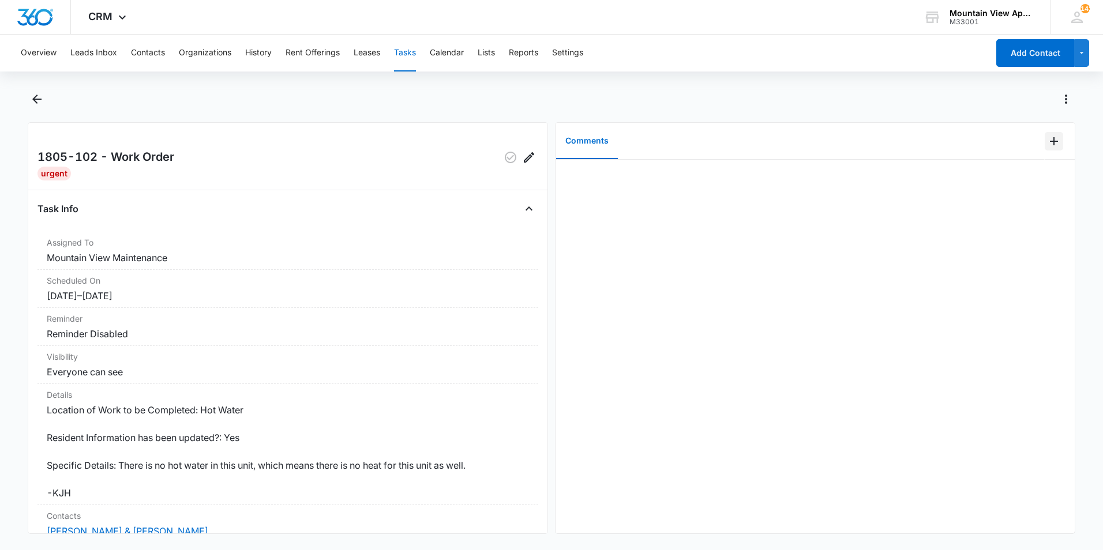
click at [1049, 146] on icon "Add Comment" at bounding box center [1054, 141] width 14 height 14
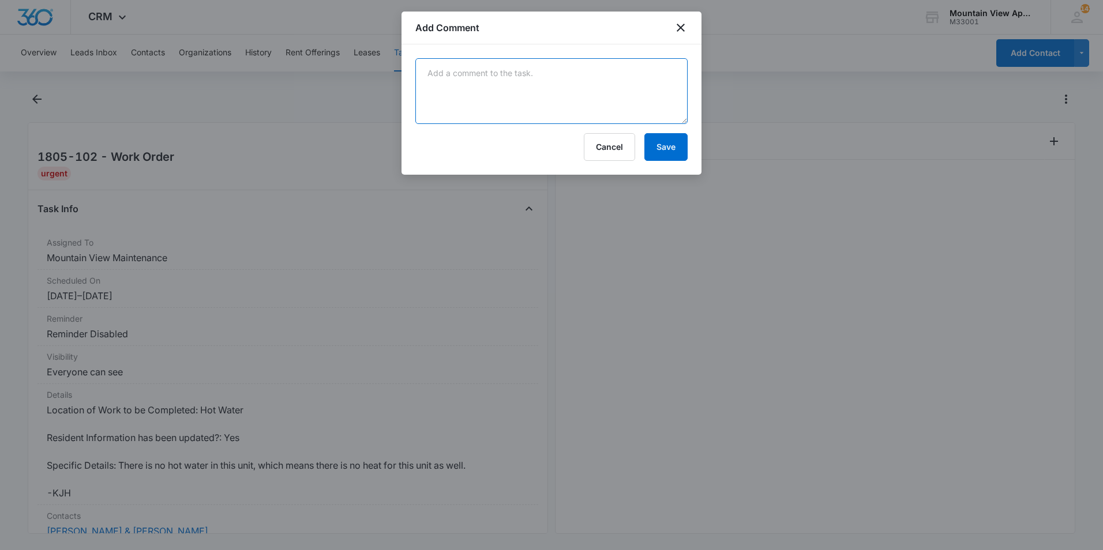
click at [659, 88] on textarea at bounding box center [551, 91] width 272 height 66
type textarea "Reset water heater GFCI outlet. Water heater is back on and good to go."
click at [660, 148] on button "Save" at bounding box center [665, 147] width 43 height 28
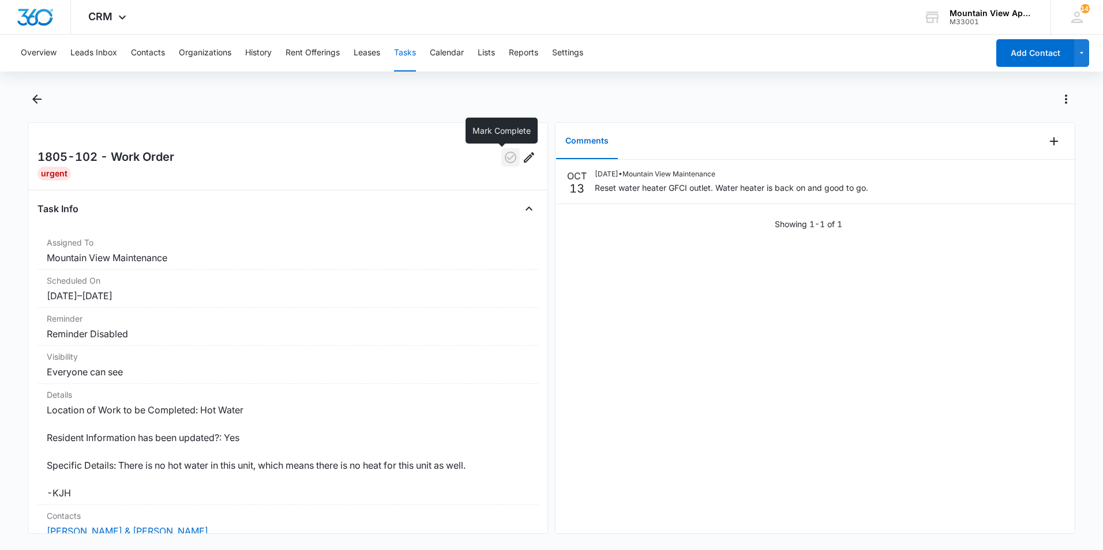
click at [504, 159] on icon "button" at bounding box center [511, 158] width 14 height 14
click at [31, 100] on icon "Back" at bounding box center [37, 99] width 14 height 14
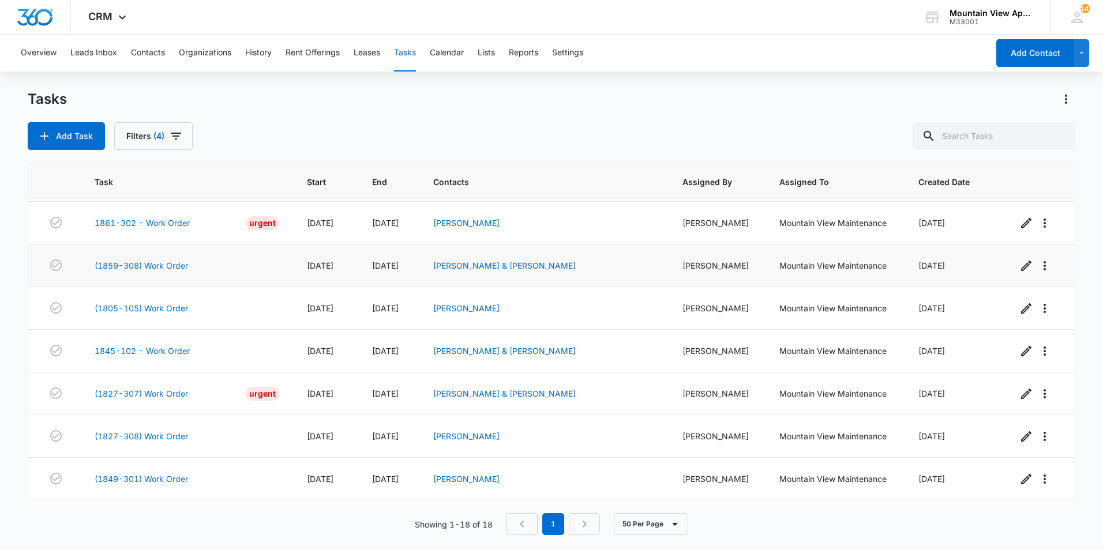
scroll to position [469, 0]
click at [181, 394] on link "(1827-307) Work Order" at bounding box center [141, 392] width 93 height 12
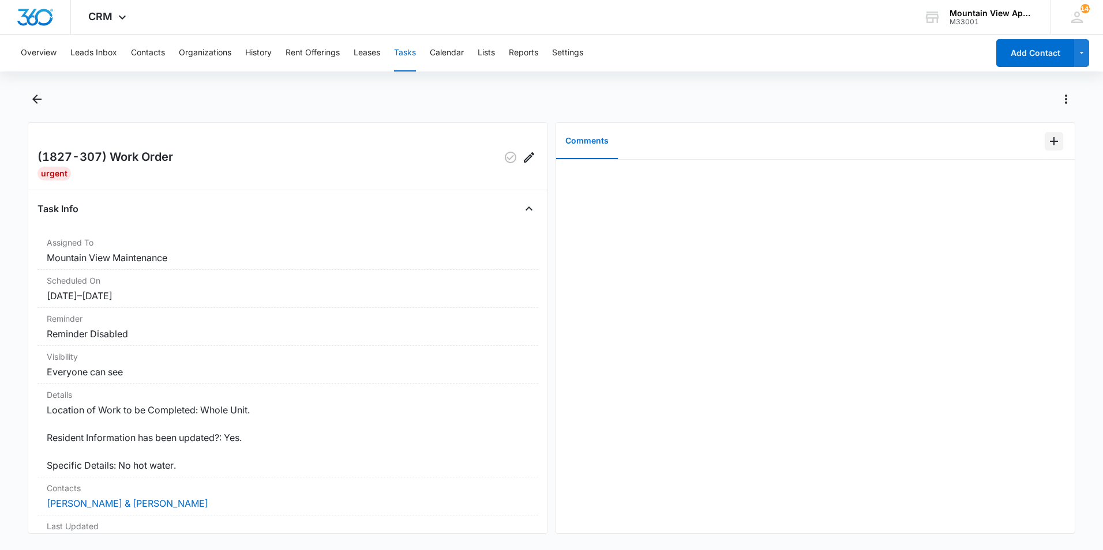
click at [1047, 144] on icon "Add Comment" at bounding box center [1054, 141] width 14 height 14
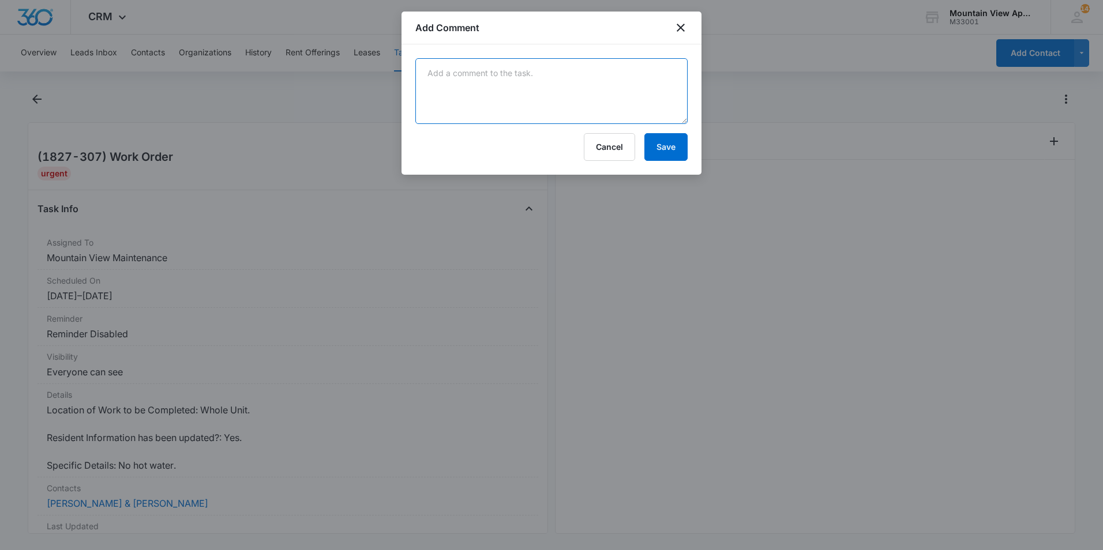
click at [527, 75] on textarea at bounding box center [551, 91] width 272 height 66
type textarea "Reset GFCI and water heater is back on. Tenant will follow up as needed."
click at [675, 146] on button "Save" at bounding box center [665, 147] width 43 height 28
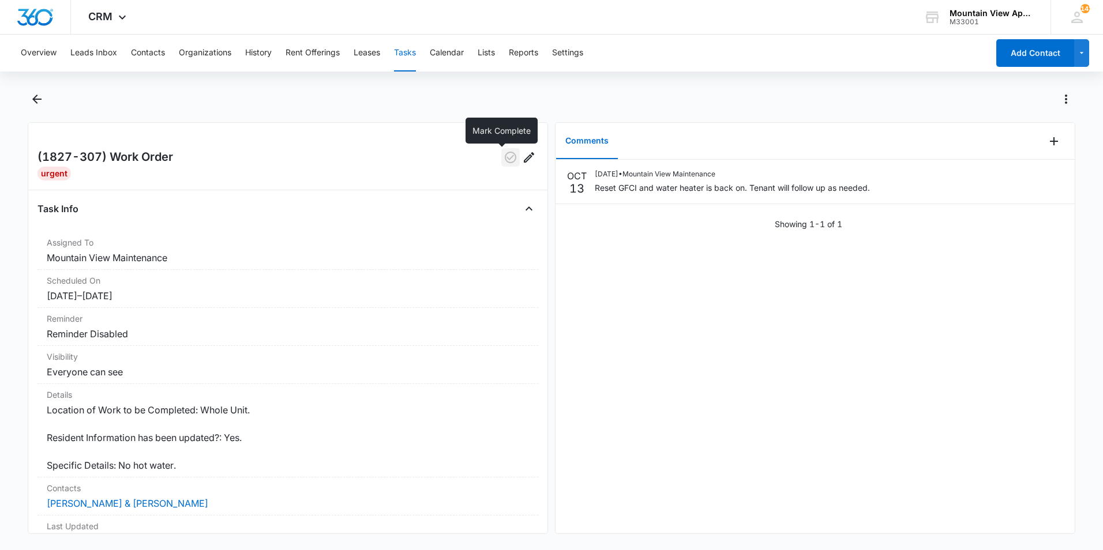
click at [504, 161] on icon "button" at bounding box center [511, 158] width 14 height 14
click at [34, 102] on icon "Back" at bounding box center [37, 99] width 14 height 14
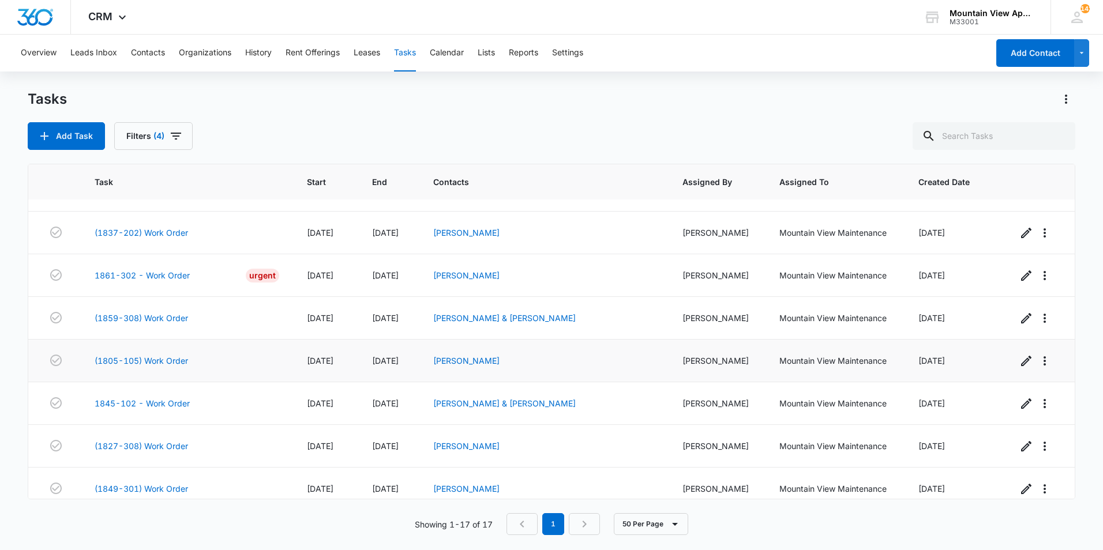
scroll to position [426, 0]
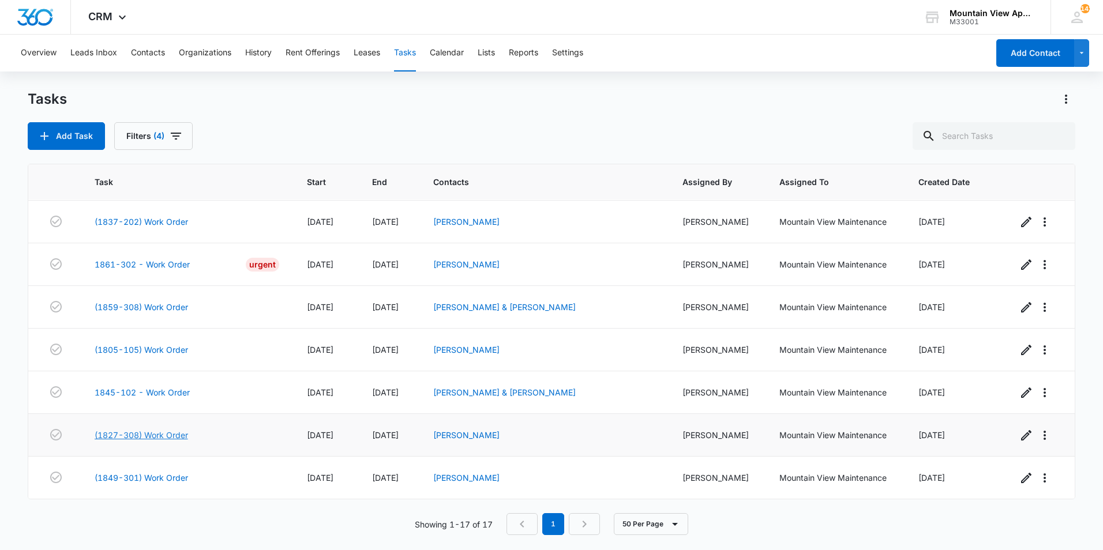
click at [164, 436] on link "(1827-308) Work Order" at bounding box center [141, 435] width 93 height 12
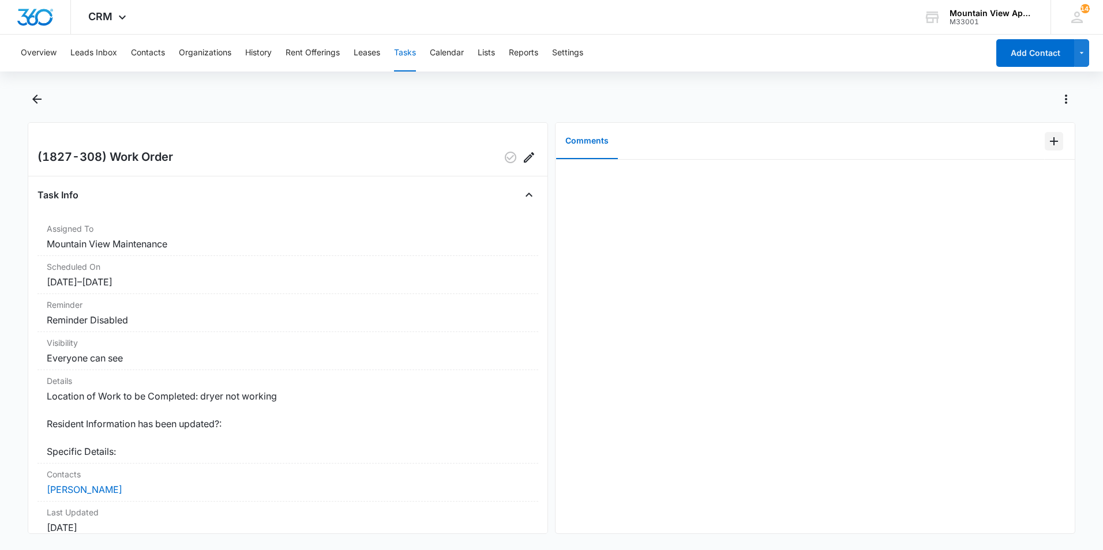
click at [1047, 144] on icon "Add Comment" at bounding box center [1054, 141] width 14 height 14
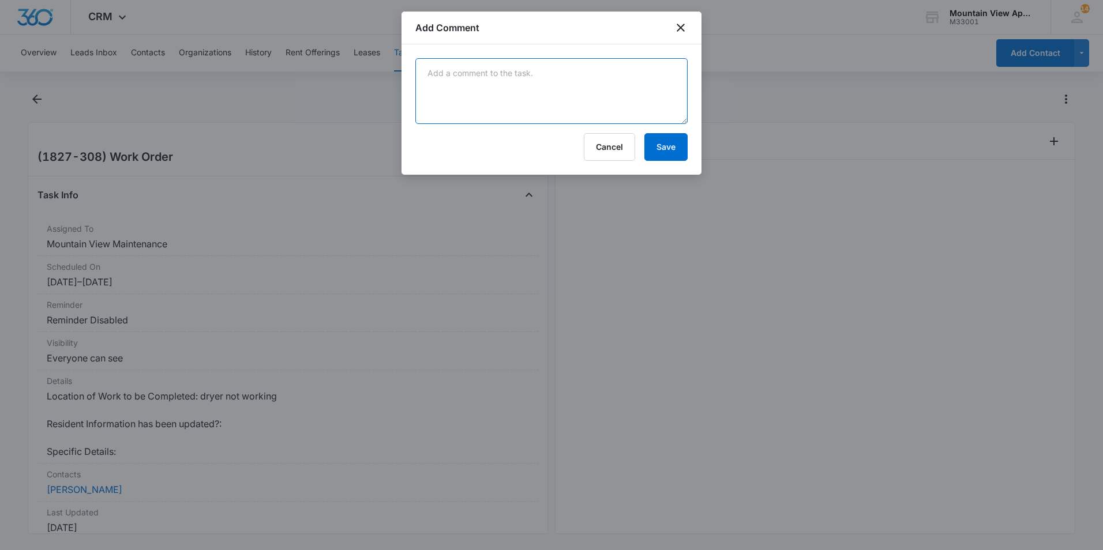
click at [624, 99] on textarea at bounding box center [551, 91] width 272 height 66
type textarea "Heating element turns on for about 30 seconds and then shuts off not letting dr…"
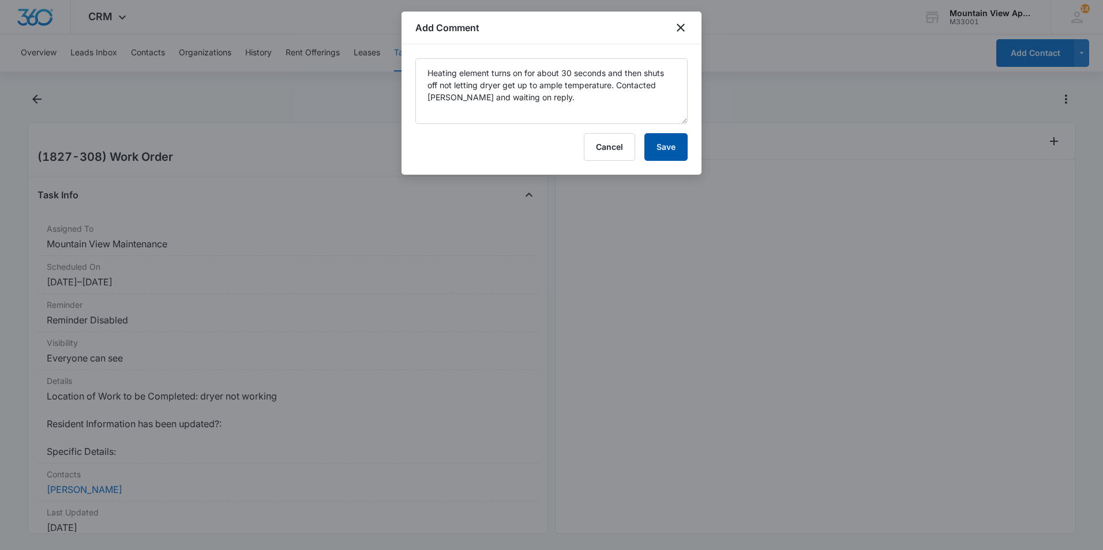
click at [665, 147] on button "Save" at bounding box center [665, 147] width 43 height 28
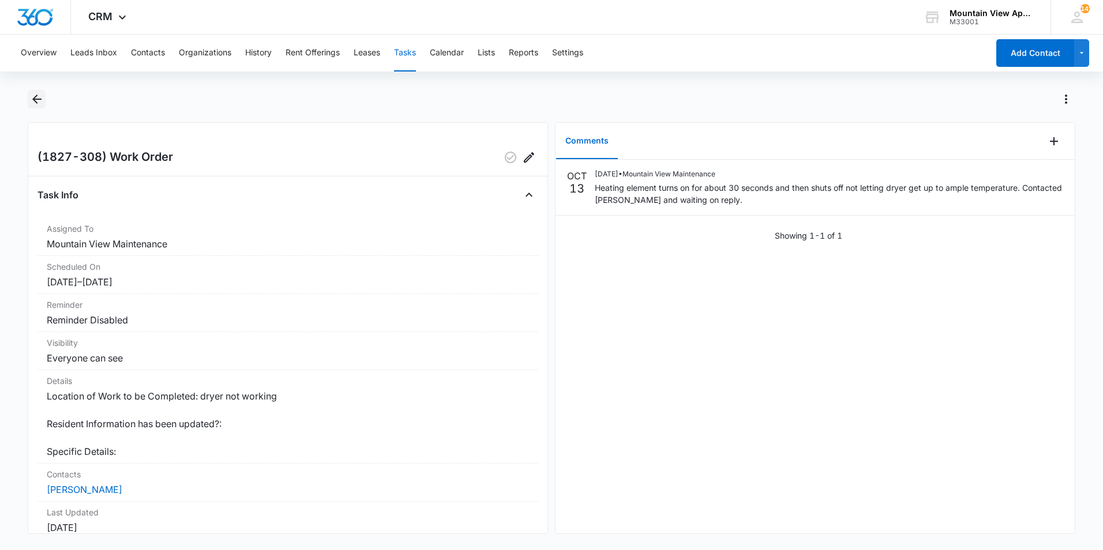
click at [33, 99] on icon "Back" at bounding box center [36, 99] width 9 height 9
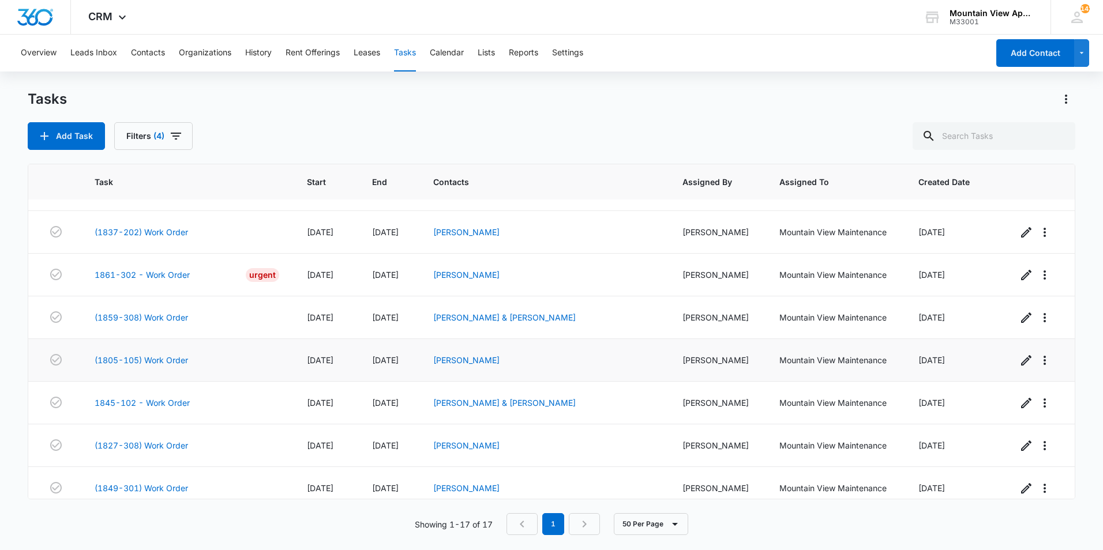
scroll to position [426, 0]
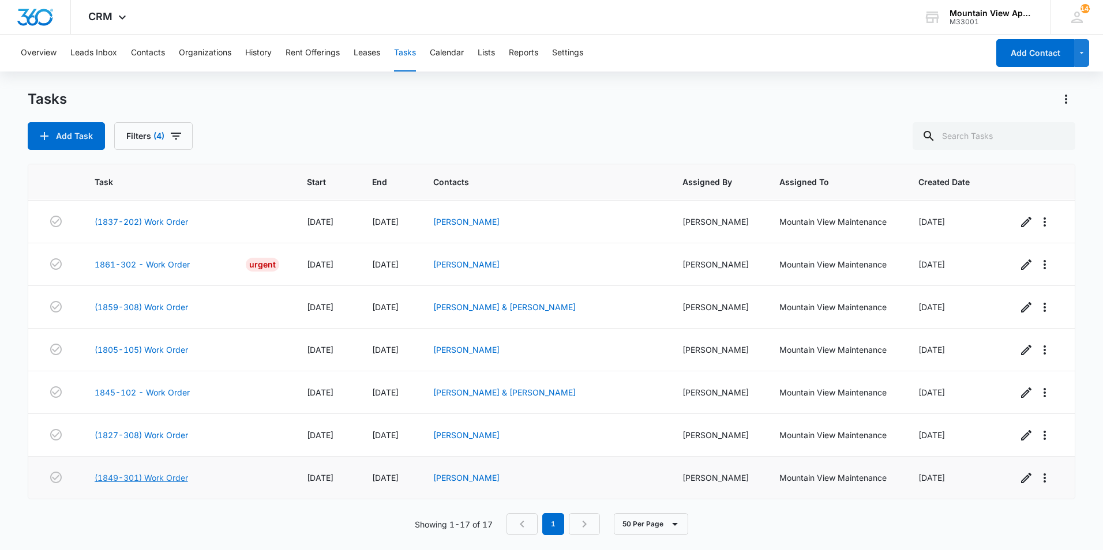
click at [172, 476] on link "(1849-301) Work Order" at bounding box center [141, 478] width 93 height 12
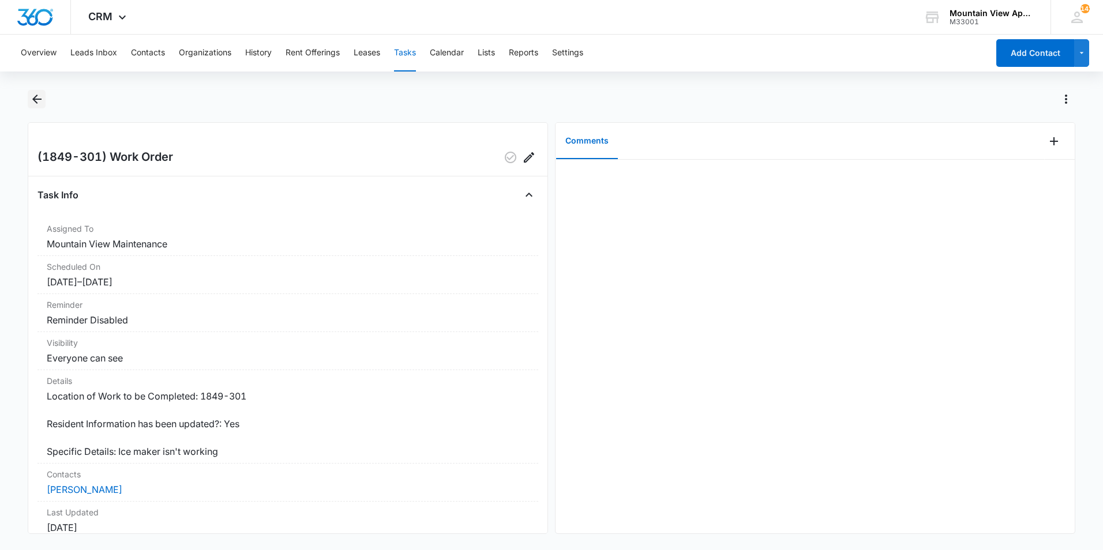
click at [32, 100] on icon "Back" at bounding box center [37, 99] width 14 height 14
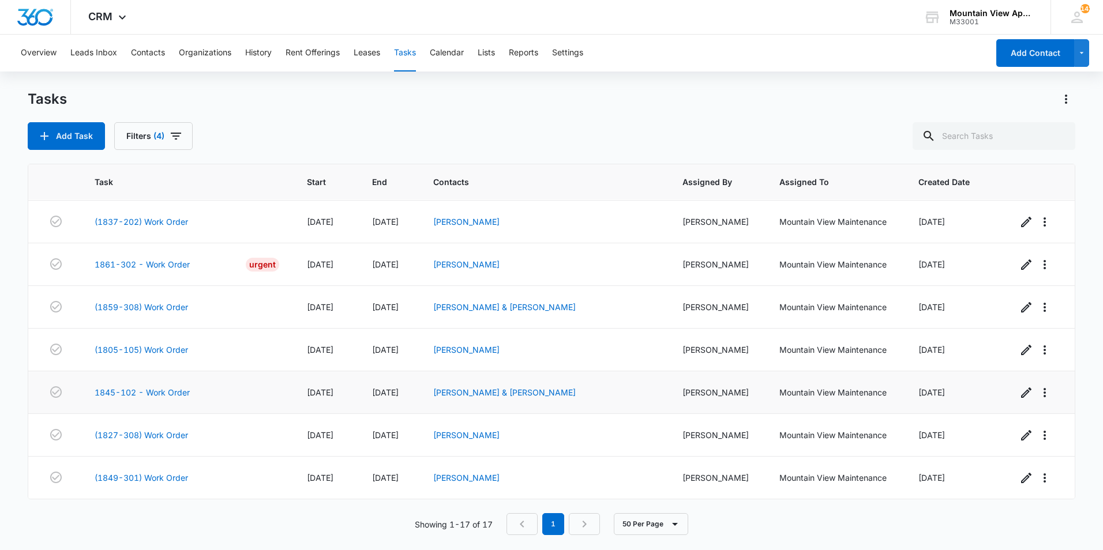
scroll to position [426, 0]
click at [130, 393] on link "1845-102 - Work Order" at bounding box center [142, 392] width 95 height 12
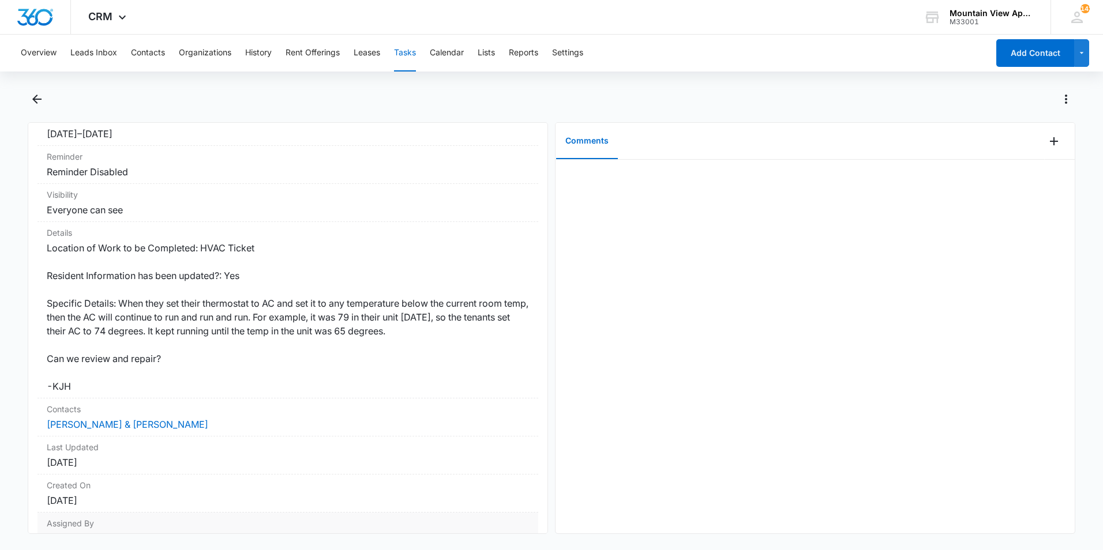
scroll to position [207, 0]
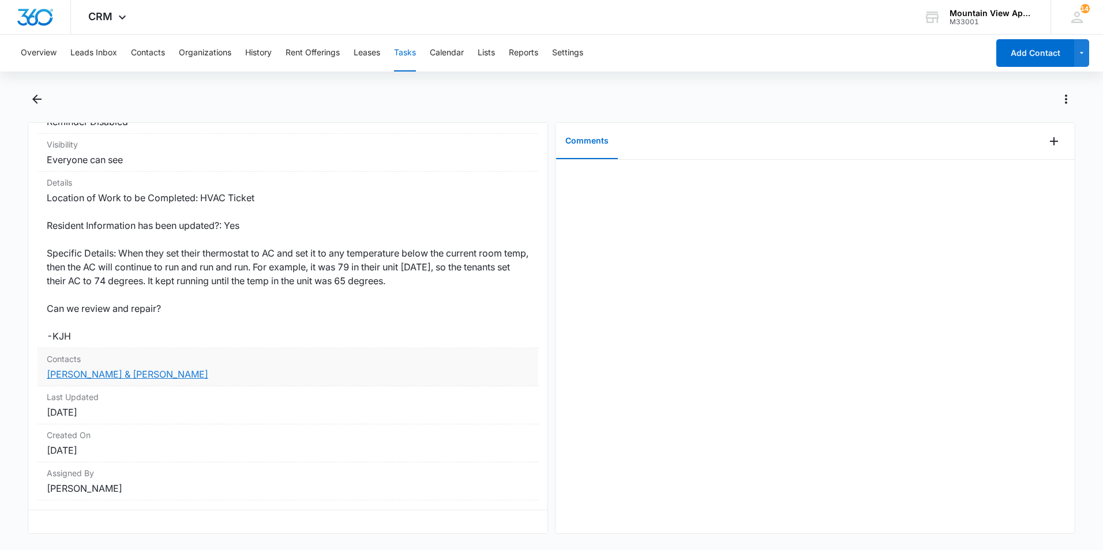
click at [132, 369] on link "[PERSON_NAME] & [PERSON_NAME]" at bounding box center [128, 375] width 162 height 12
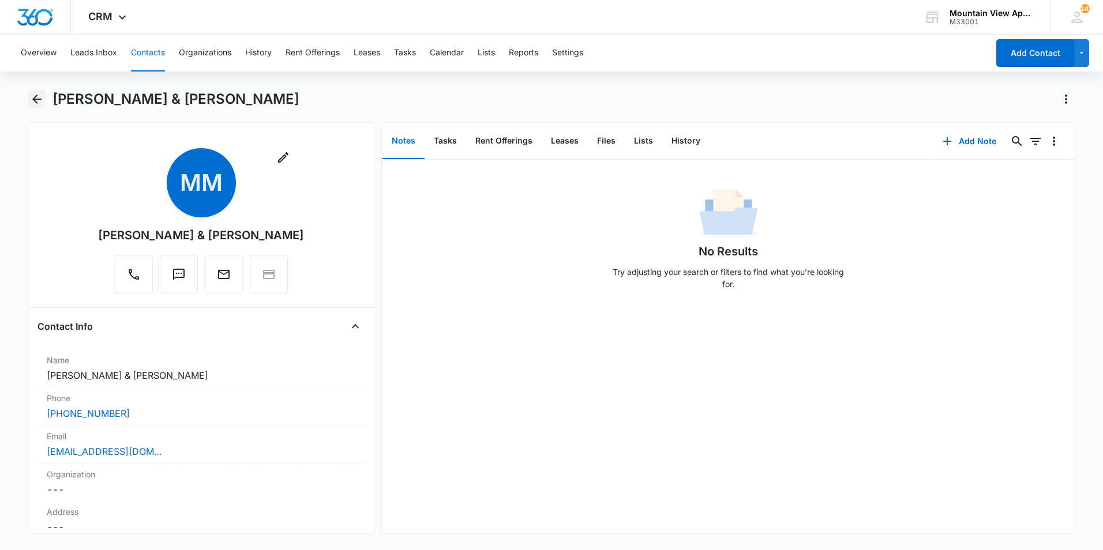
click at [33, 99] on icon "Back" at bounding box center [36, 99] width 9 height 9
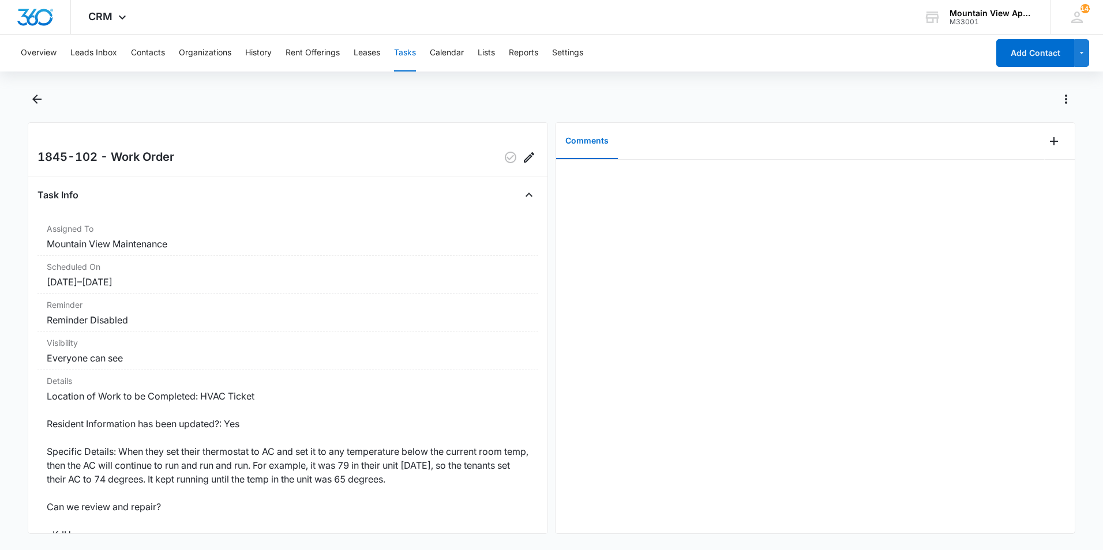
click at [549, 104] on div at bounding box center [563, 99] width 1023 height 18
click at [434, 102] on div at bounding box center [563, 99] width 1023 height 18
click at [1047, 144] on icon "Add Comment" at bounding box center [1054, 141] width 14 height 14
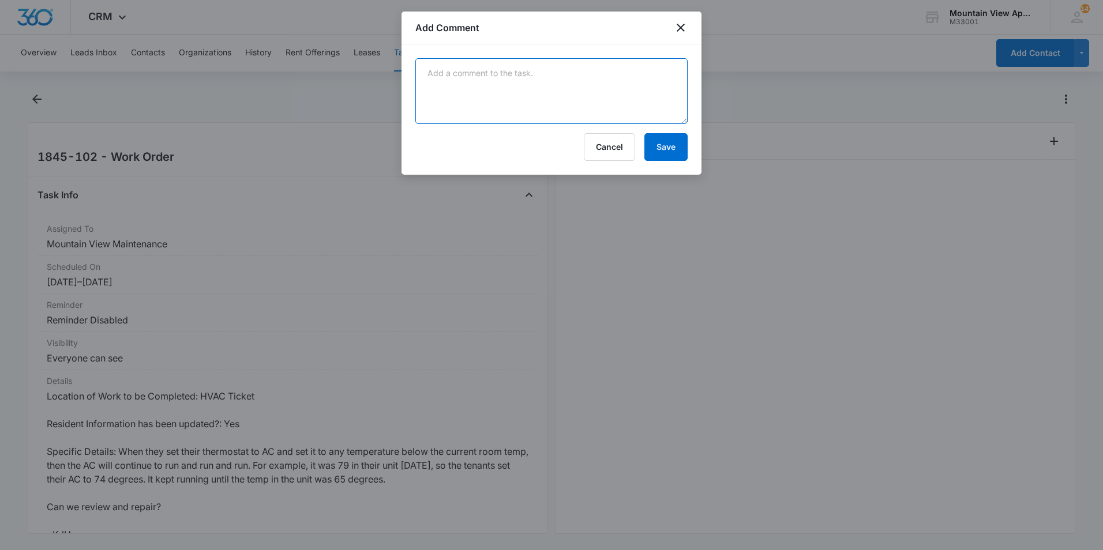
click at [563, 82] on textarea at bounding box center [551, 91] width 272 height 66
type textarea "Replaced thermostat. Tenant will follow up as needed."
click at [661, 151] on button "Save" at bounding box center [665, 147] width 43 height 28
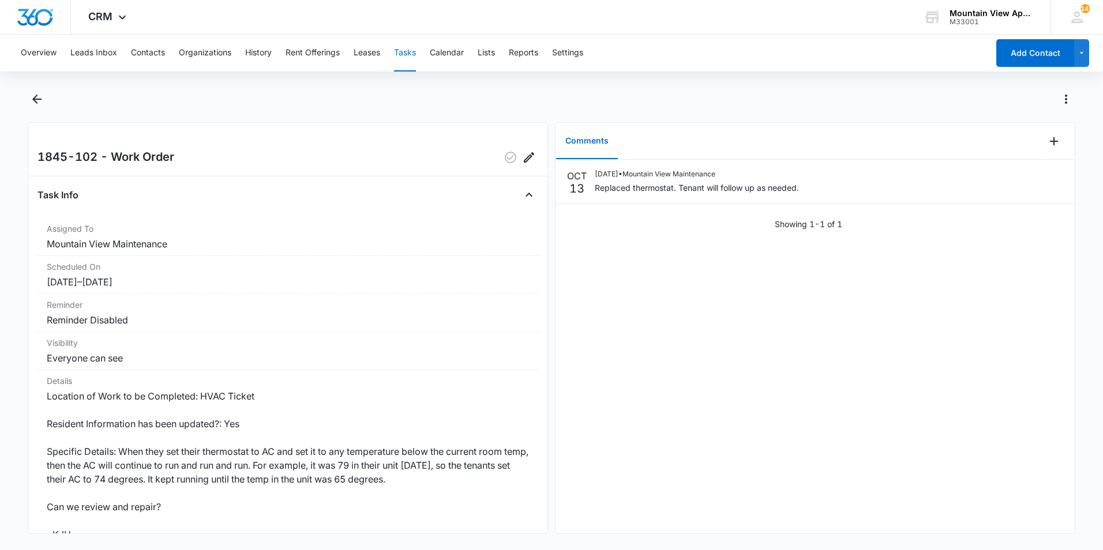
click at [258, 111] on div at bounding box center [552, 106] width 1048 height 32
click at [504, 159] on icon "button" at bounding box center [511, 158] width 14 height 14
click at [33, 102] on icon "Back" at bounding box center [37, 99] width 14 height 14
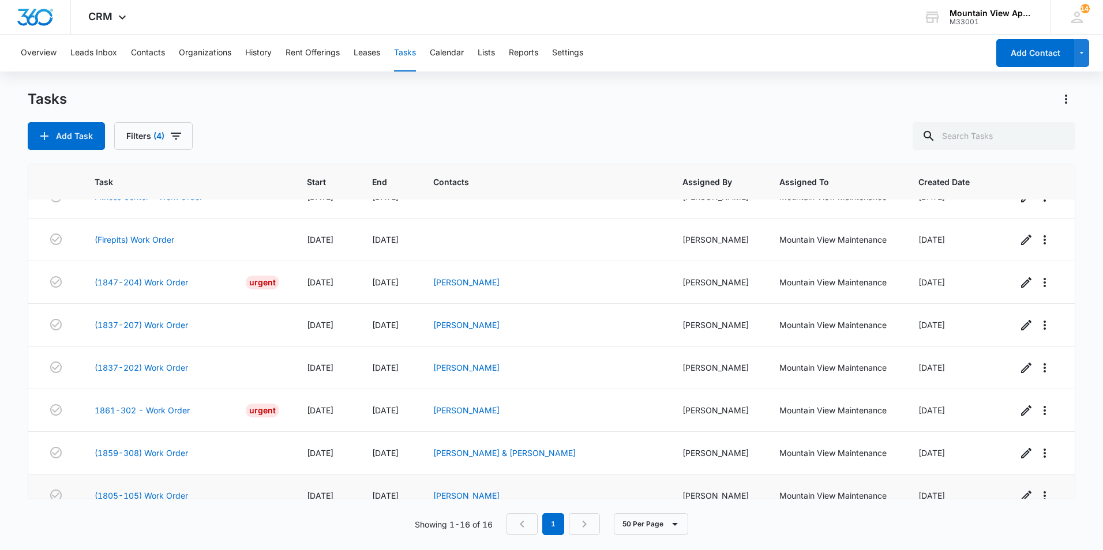
scroll to position [268, 0]
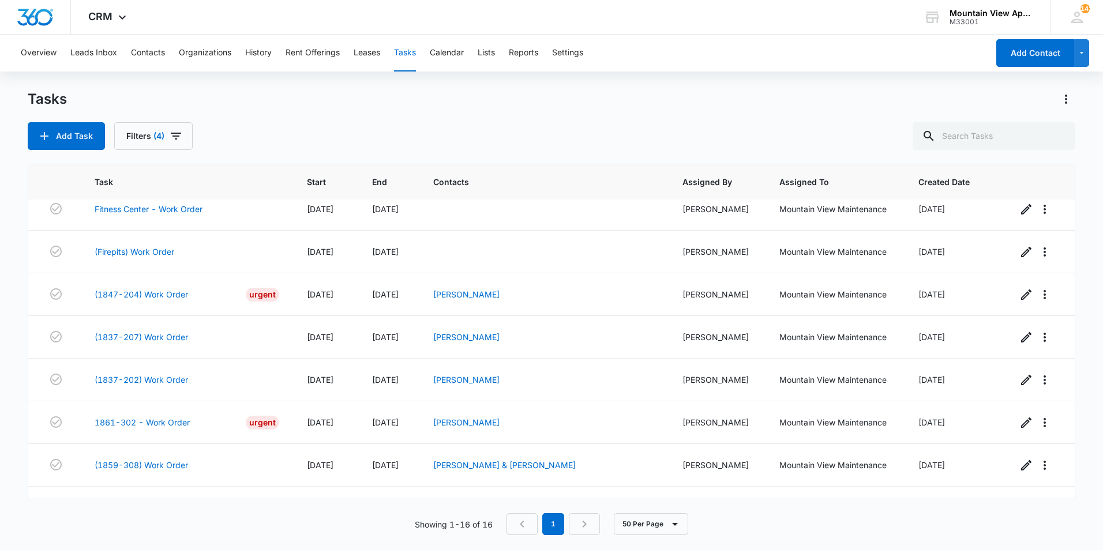
click at [19, 367] on main "Tasks Add Task Filters (4) Task Start End Contacts Assigned By Assigned To Crea…" at bounding box center [551, 319] width 1103 height 459
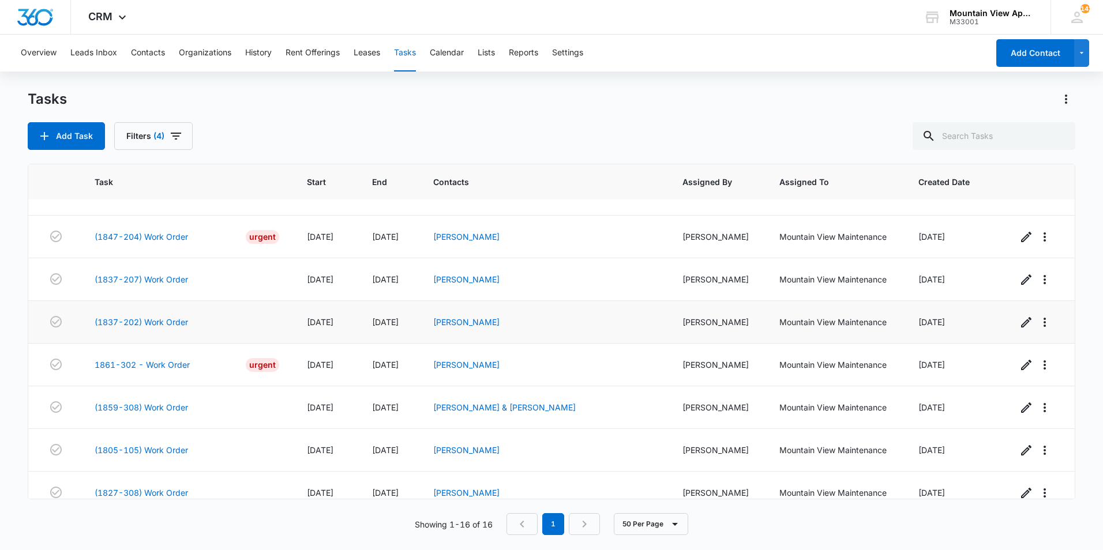
scroll to position [346, 0]
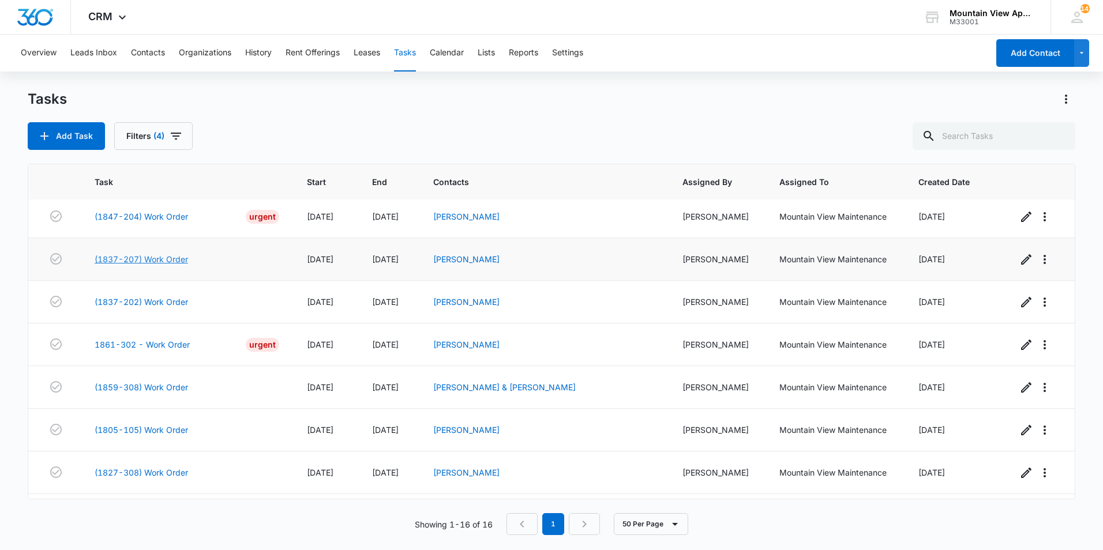
click at [159, 261] on link "(1837-207) Work Order" at bounding box center [141, 259] width 93 height 12
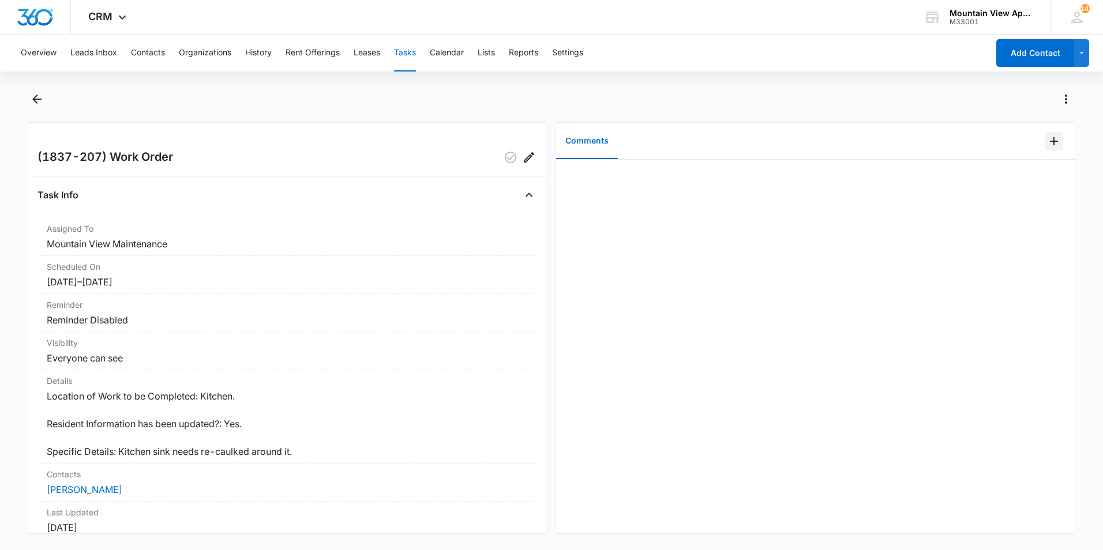
click at [1047, 144] on icon "Add Comment" at bounding box center [1054, 141] width 14 height 14
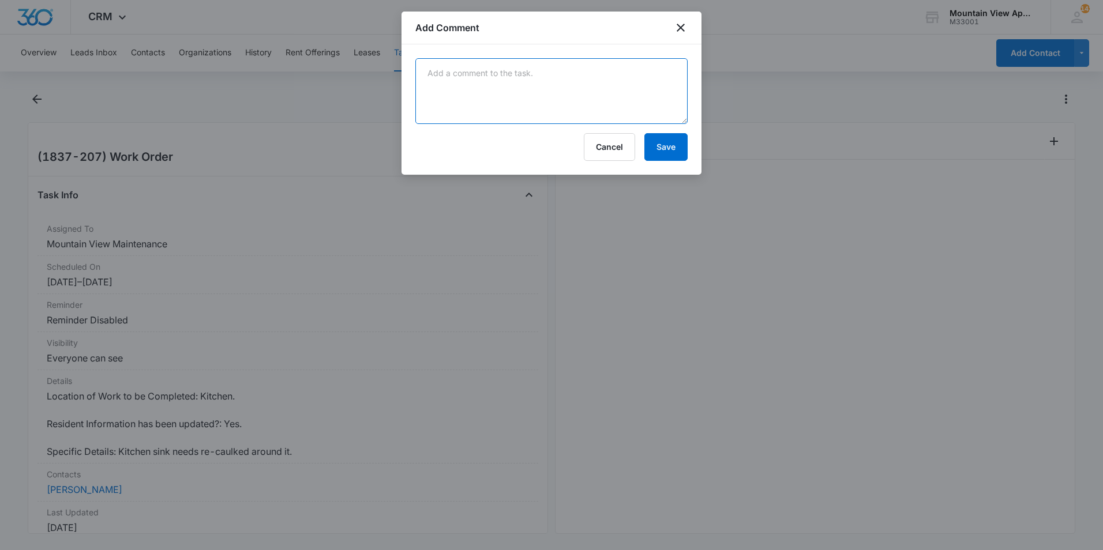
click at [644, 97] on textarea at bounding box center [551, 91] width 272 height 66
type textarea "Kitchen sink has been recaulked and clamps were tightened as well. No further a…"
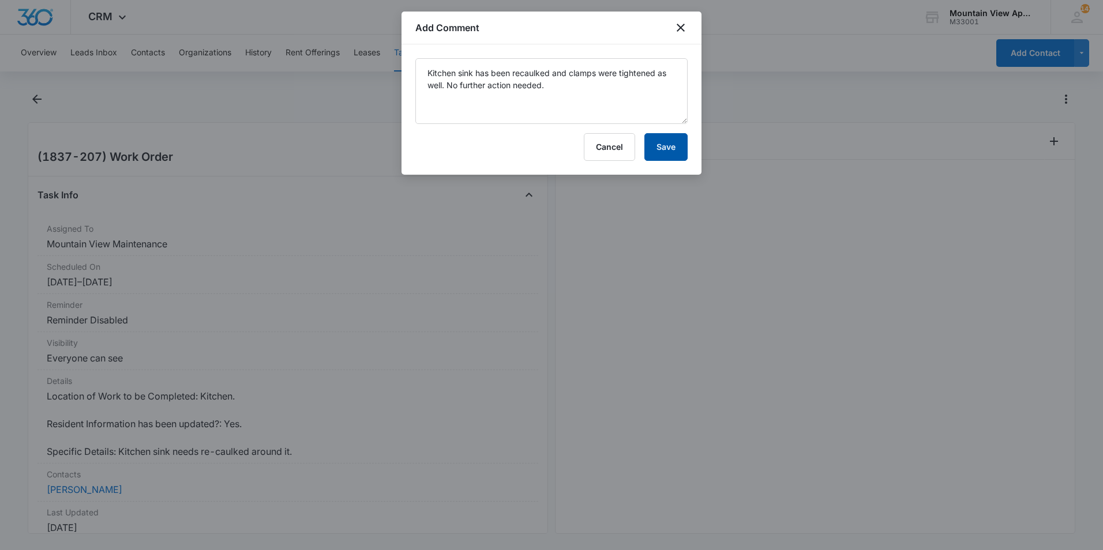
click at [666, 149] on button "Save" at bounding box center [665, 147] width 43 height 28
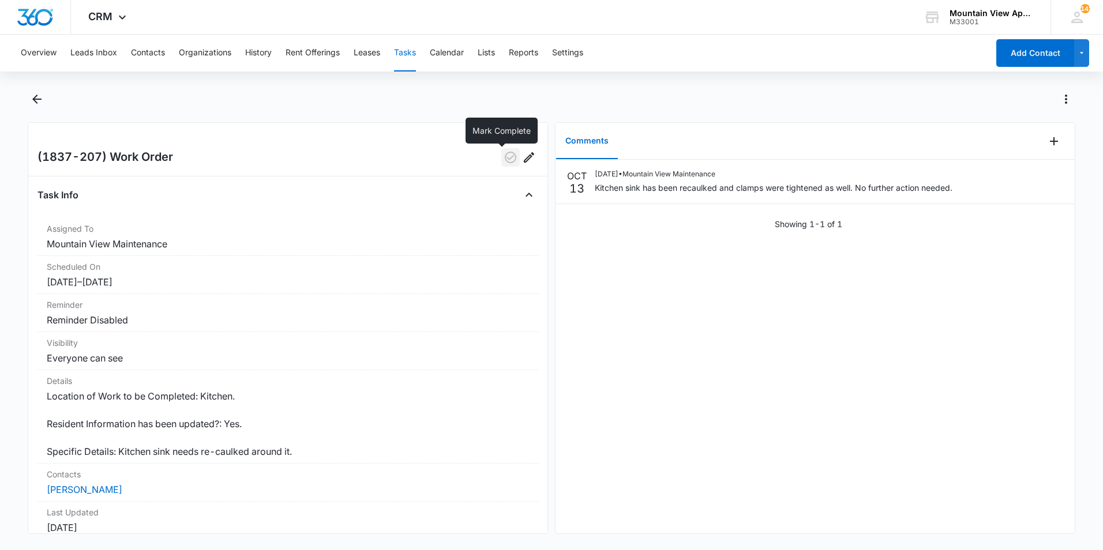
click at [504, 156] on icon "button" at bounding box center [511, 158] width 14 height 14
click at [35, 99] on icon "Back" at bounding box center [36, 99] width 9 height 9
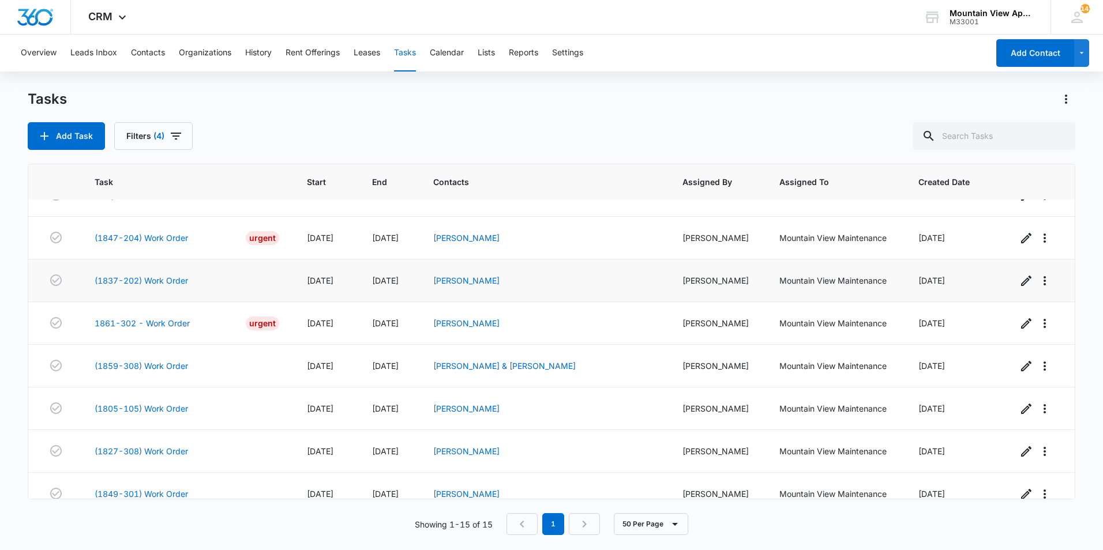
scroll to position [341, 0]
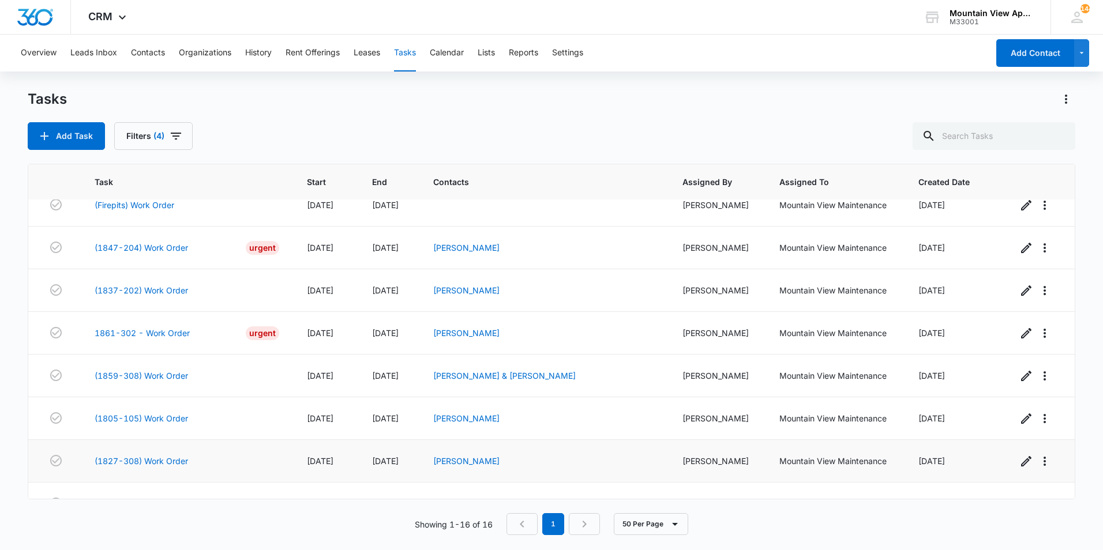
scroll to position [384, 0]
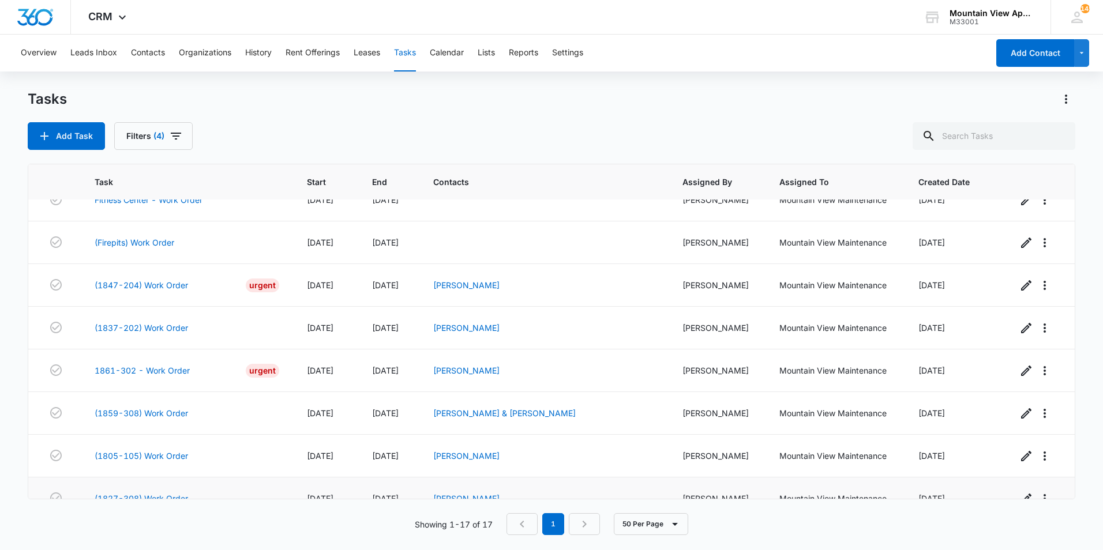
scroll to position [426, 0]
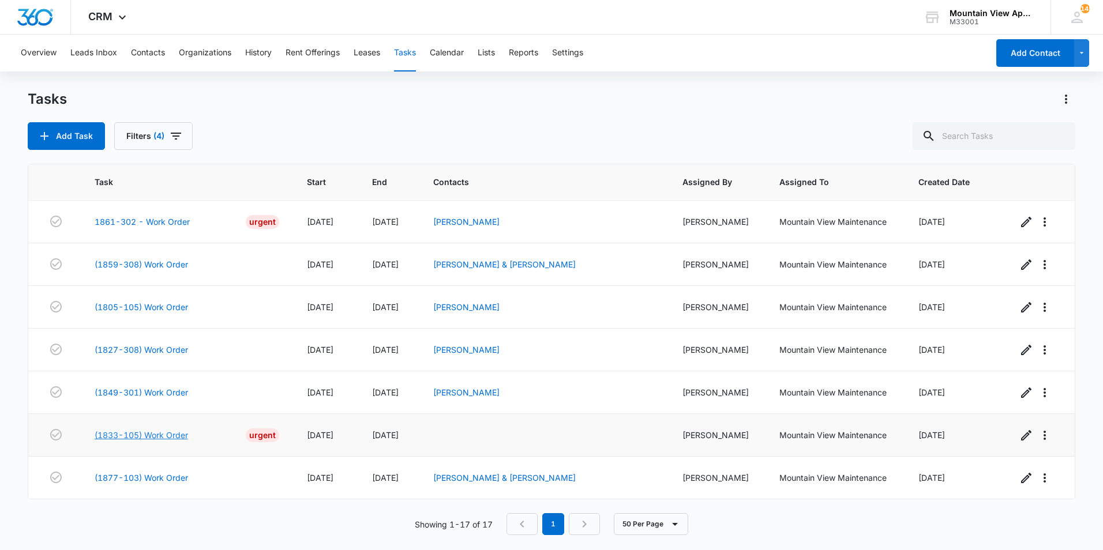
click at [105, 436] on link "(1833-105) Work Order" at bounding box center [141, 435] width 93 height 12
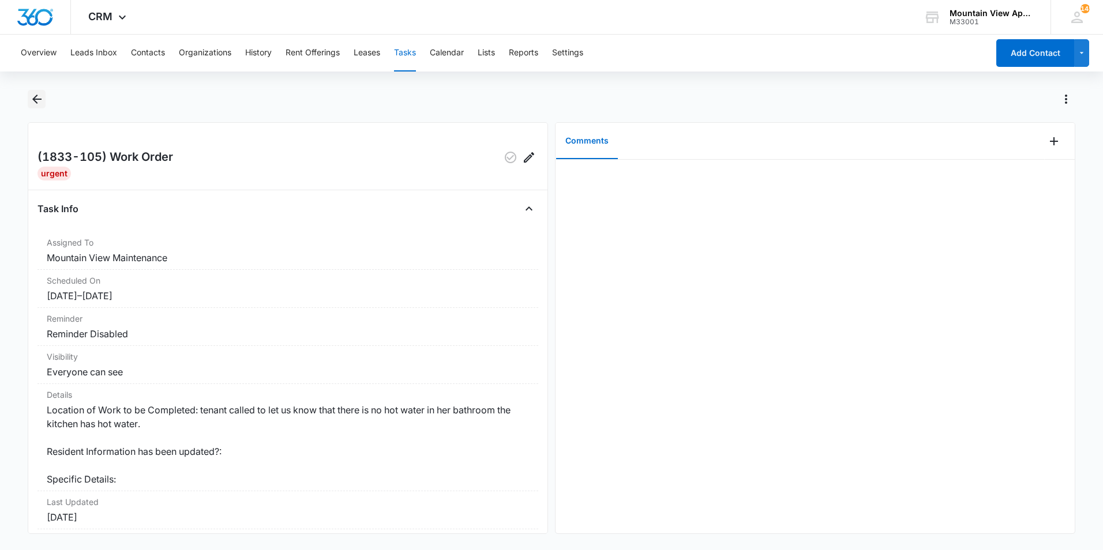
click at [38, 100] on icon "Back" at bounding box center [37, 99] width 14 height 14
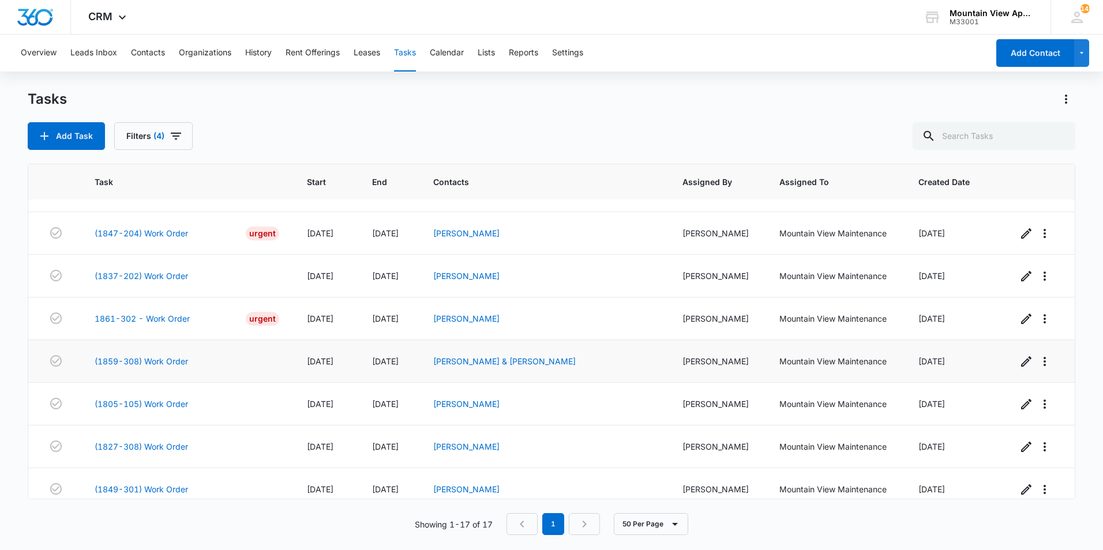
scroll to position [426, 0]
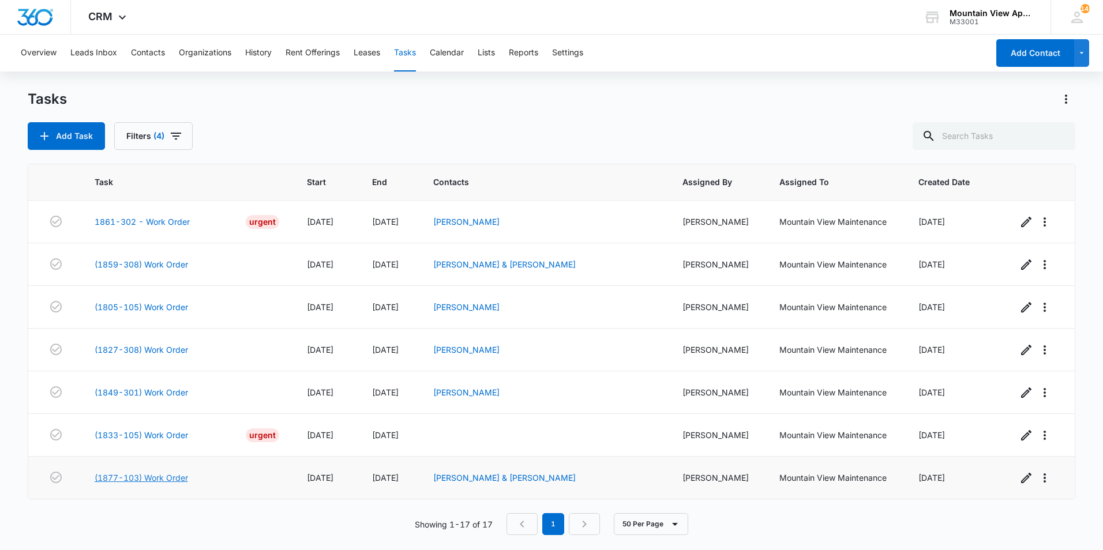
click at [165, 479] on link "(1877-103) Work Order" at bounding box center [141, 478] width 93 height 12
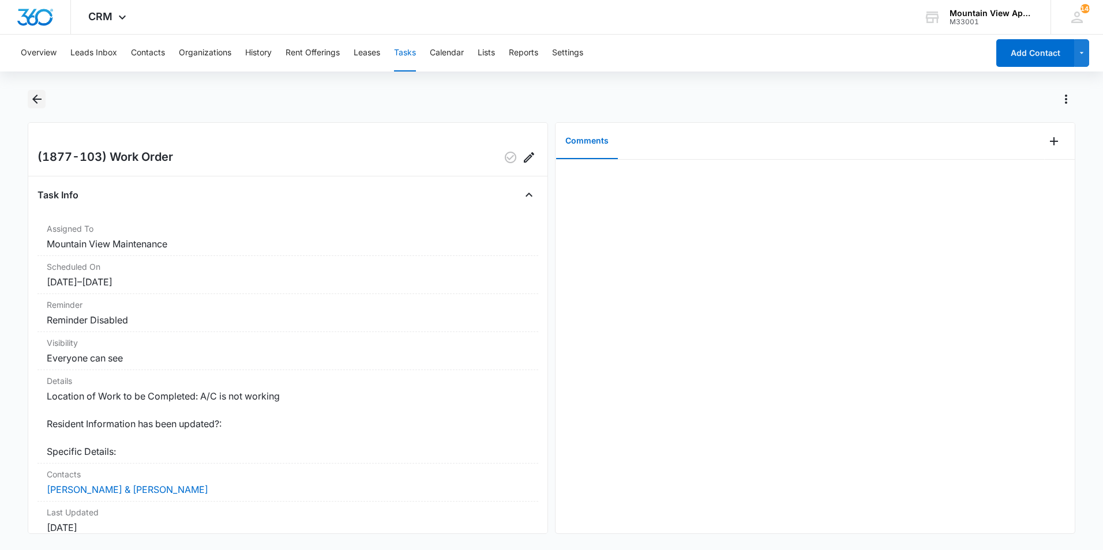
click at [36, 99] on icon "Back" at bounding box center [36, 99] width 9 height 9
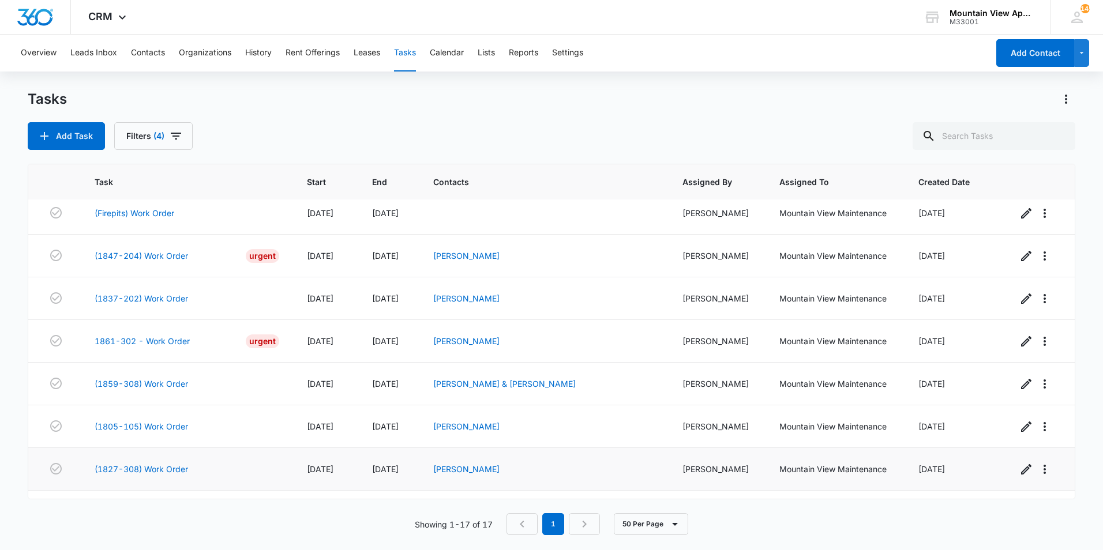
scroll to position [426, 0]
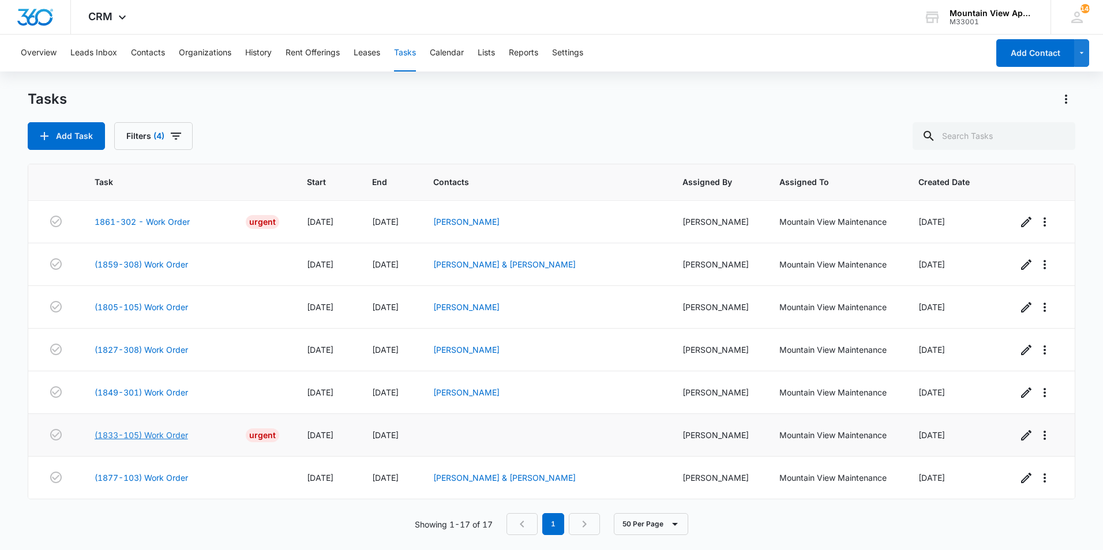
click at [164, 433] on link "(1833-105) Work Order" at bounding box center [141, 435] width 93 height 12
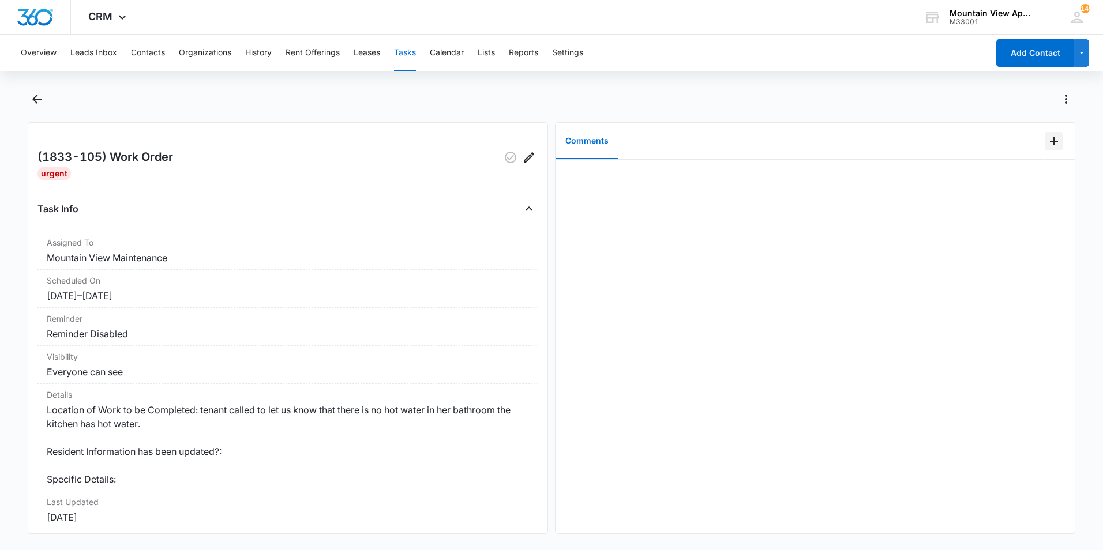
click at [1050, 141] on icon "Add Comment" at bounding box center [1054, 141] width 8 height 8
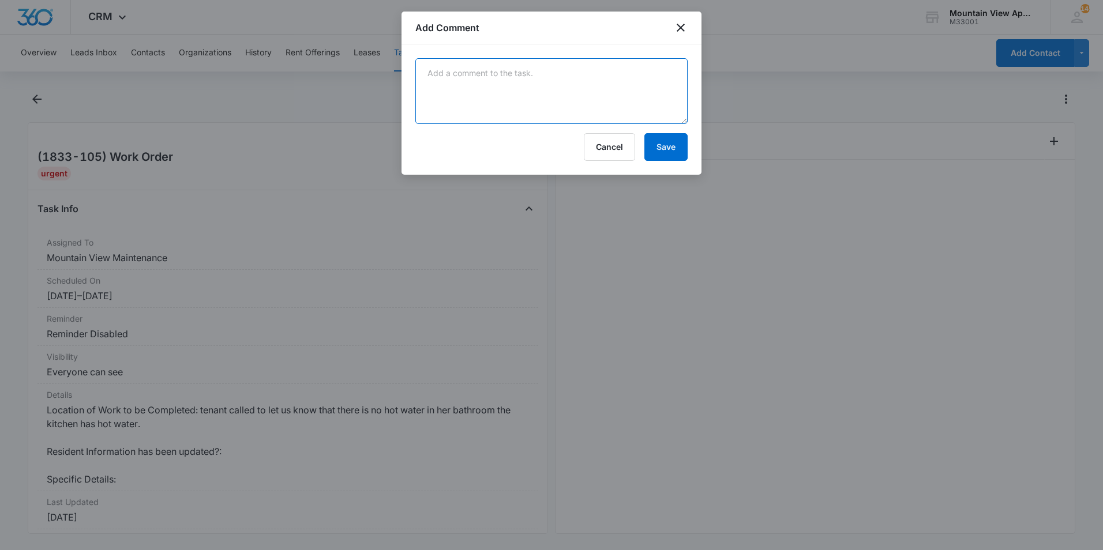
click at [628, 82] on textarea at bounding box center [551, 91] width 272 height 66
type textarea "Spoke with tenant and she informed me that she didn't have any hot water issue …"
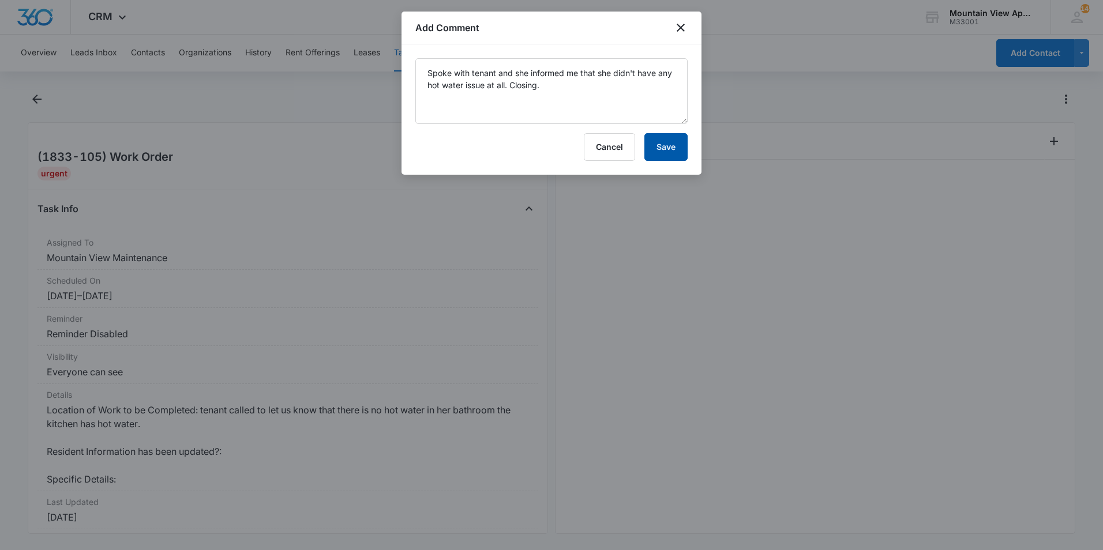
click at [664, 142] on button "Save" at bounding box center [665, 147] width 43 height 28
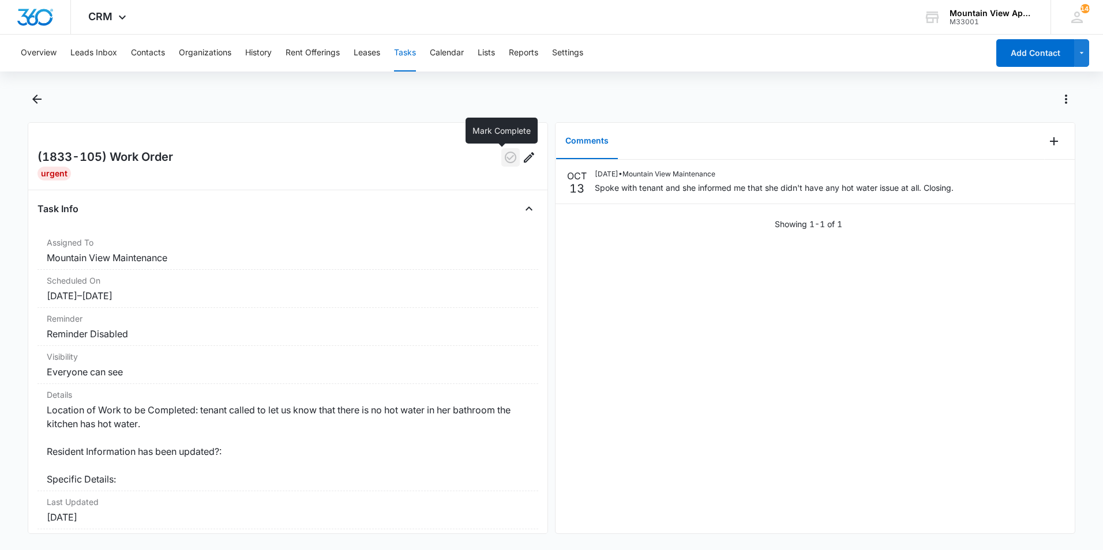
click at [504, 159] on icon "button" at bounding box center [511, 158] width 14 height 14
click at [33, 100] on icon "Back" at bounding box center [36, 99] width 9 height 9
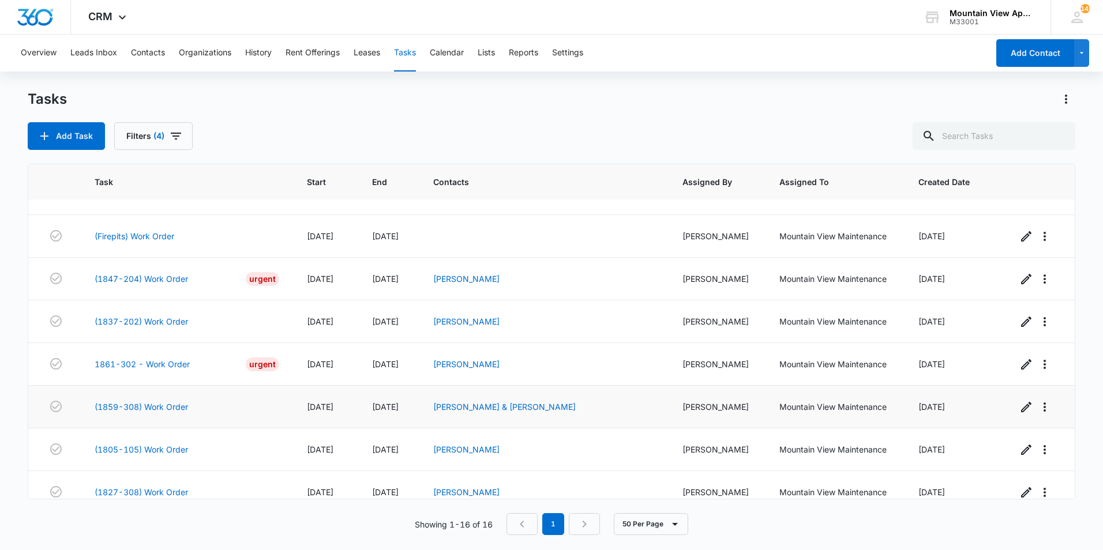
scroll to position [384, 0]
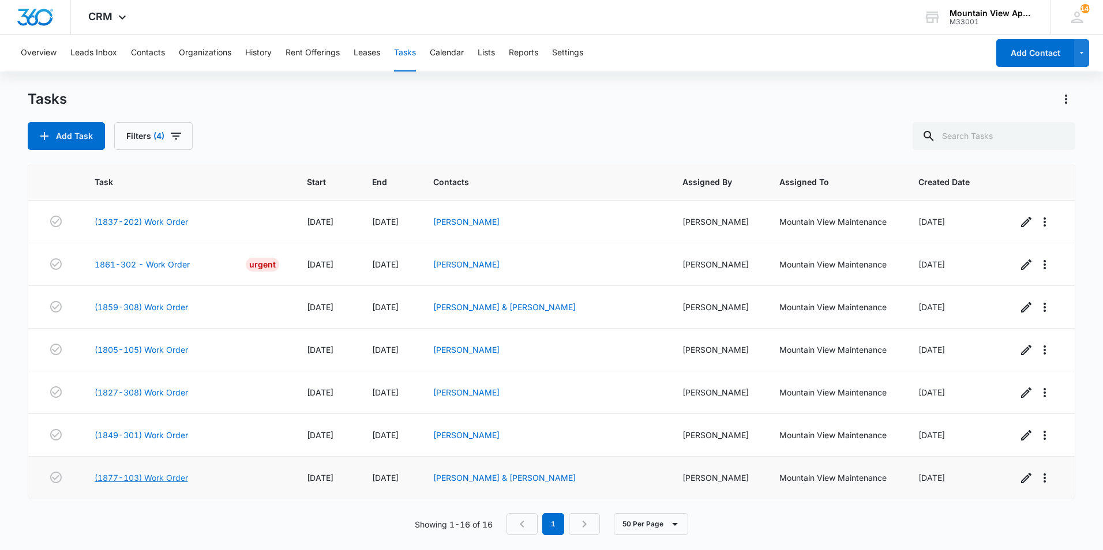
click at [181, 478] on link "(1877-103) Work Order" at bounding box center [141, 478] width 93 height 12
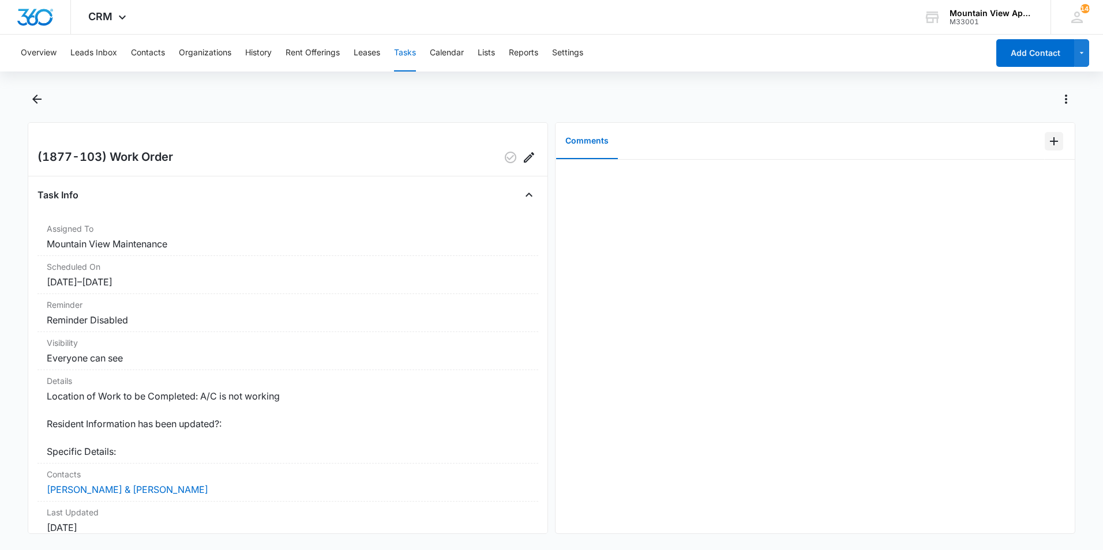
click at [1047, 140] on icon "Add Comment" at bounding box center [1054, 141] width 14 height 14
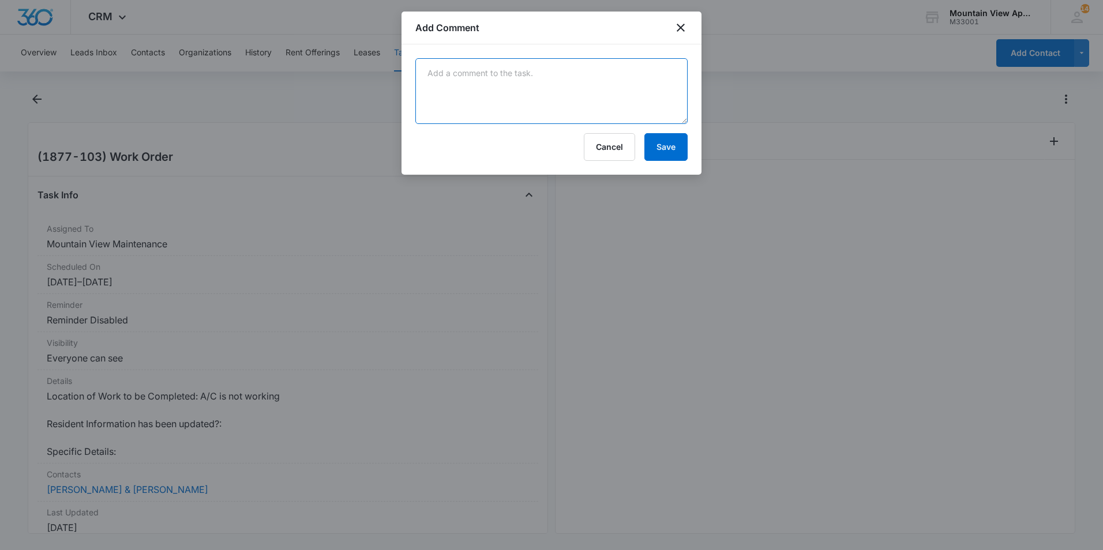
click at [639, 78] on textarea at bounding box center [551, 91] width 272 height 66
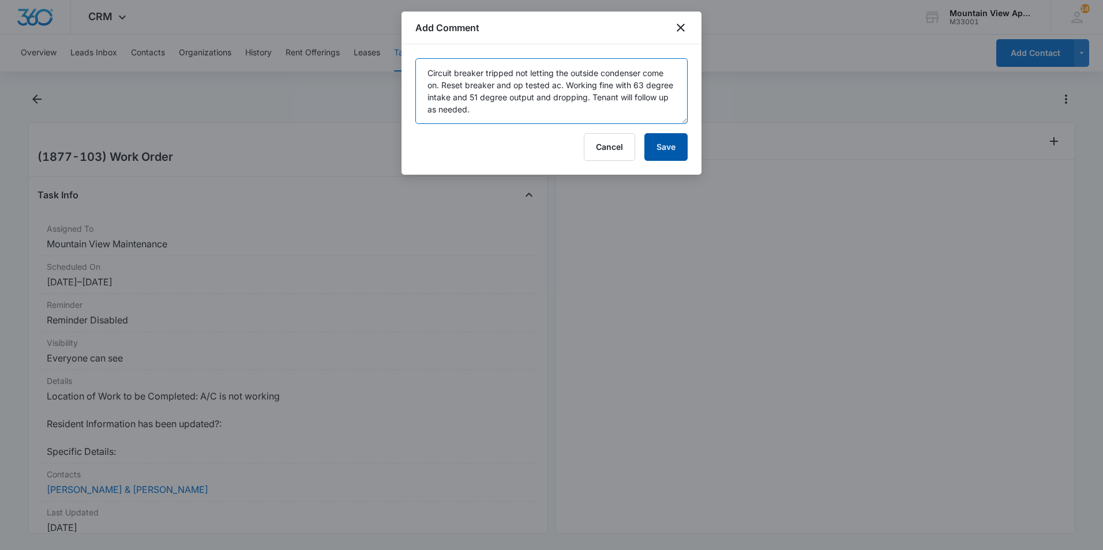
type textarea "Circuit breaker tripped not letting the outside condenser come on. Reset breake…"
click at [673, 151] on button "Save" at bounding box center [665, 147] width 43 height 28
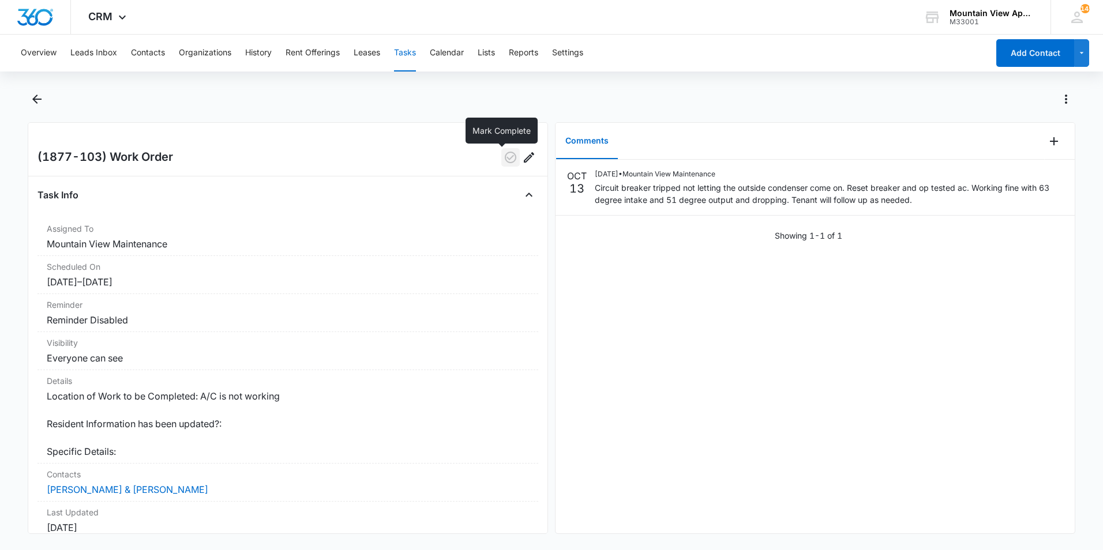
click at [504, 160] on icon "button" at bounding box center [511, 158] width 14 height 14
click at [39, 100] on icon "Back" at bounding box center [37, 99] width 14 height 14
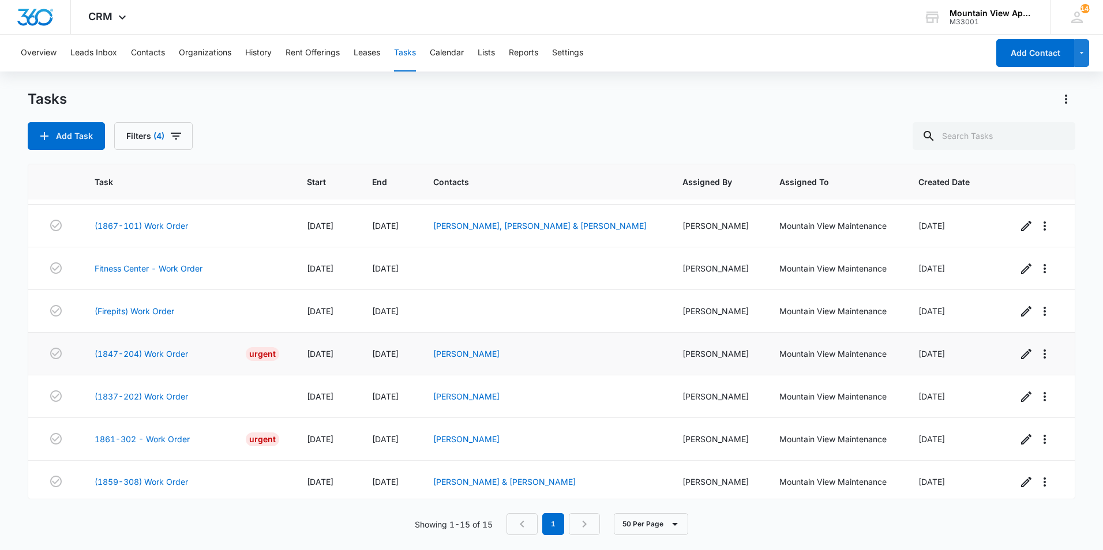
scroll to position [341, 0]
